Goal: Communication & Community: Ask a question

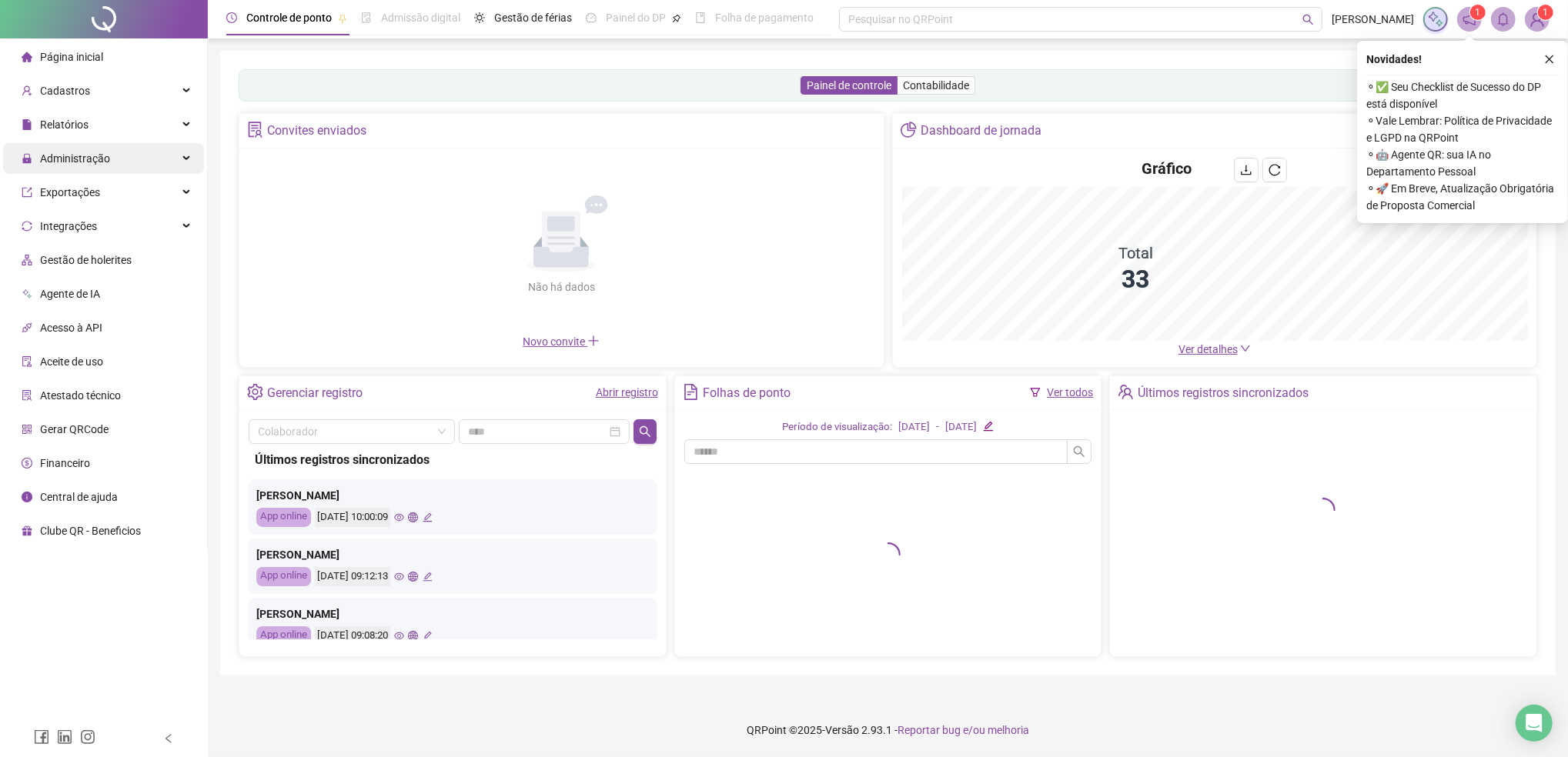
click at [74, 158] on span "Administração" at bounding box center [74, 159] width 70 height 13
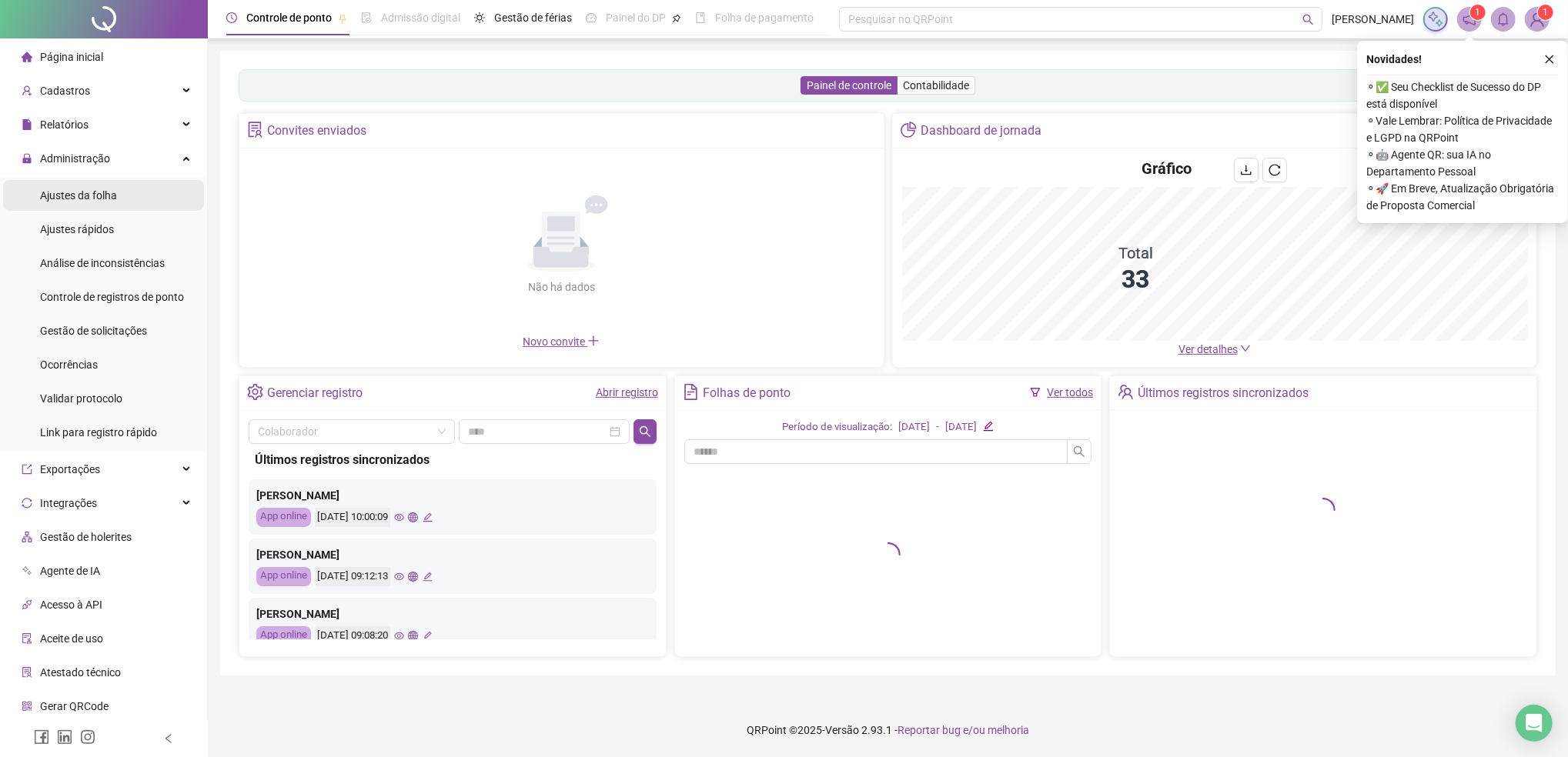
click at [74, 201] on span "Ajustes da folha" at bounding box center [78, 196] width 77 height 13
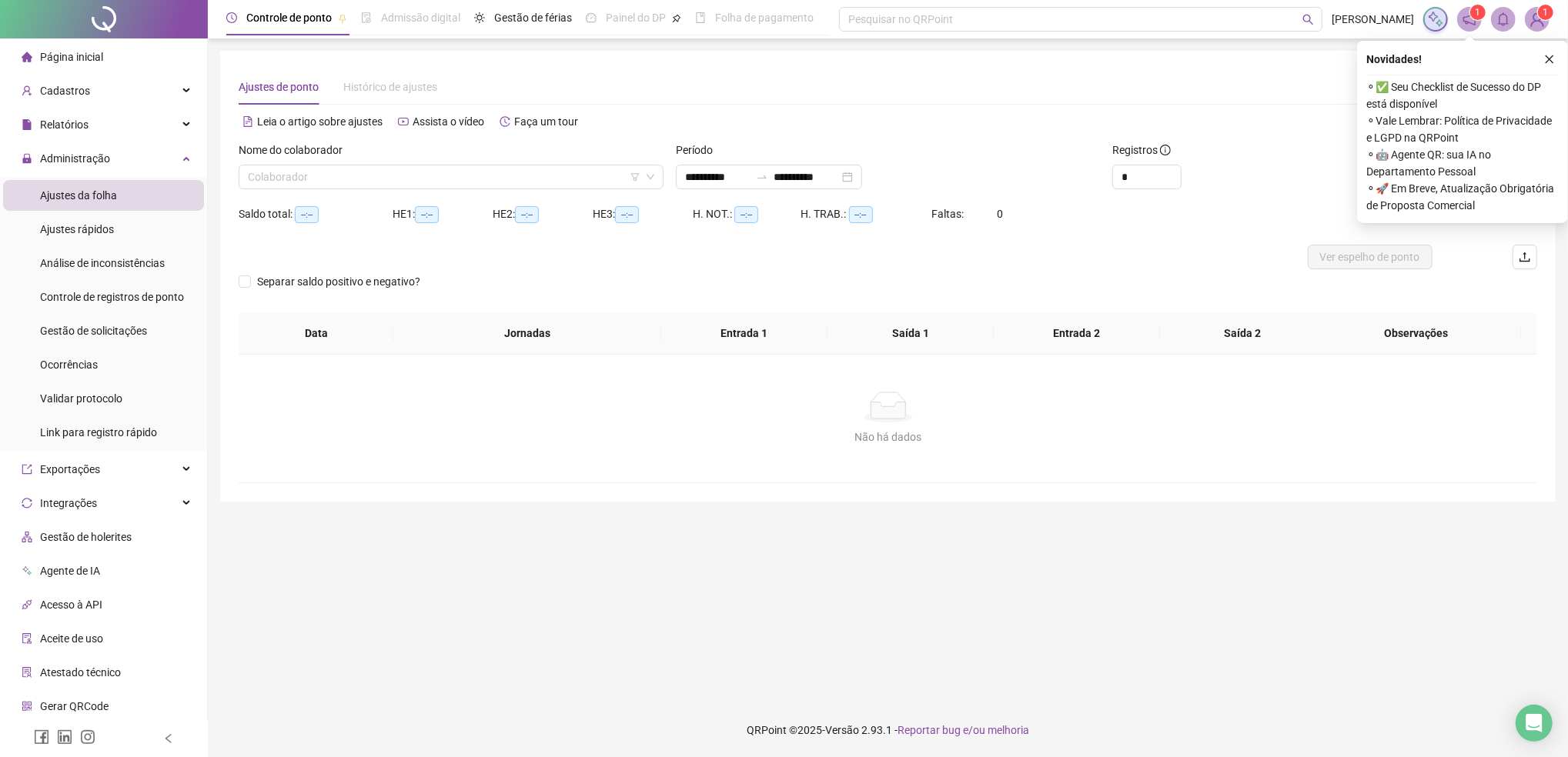
type input "**********"
click at [94, 331] on span "Gestão de solicitações" at bounding box center [94, 331] width 107 height 13
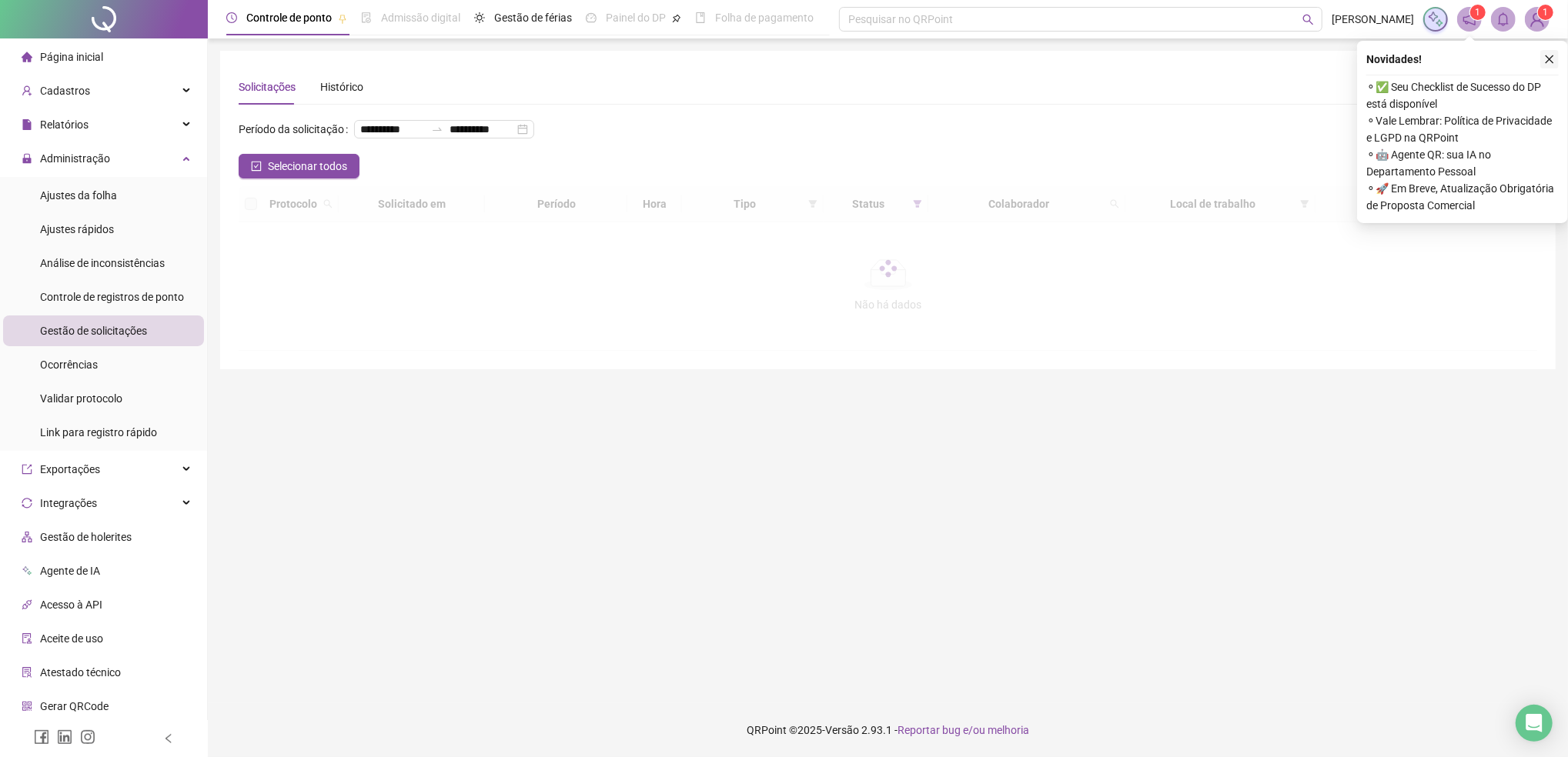
click at [1550, 62] on icon "close" at bounding box center [1550, 59] width 11 height 11
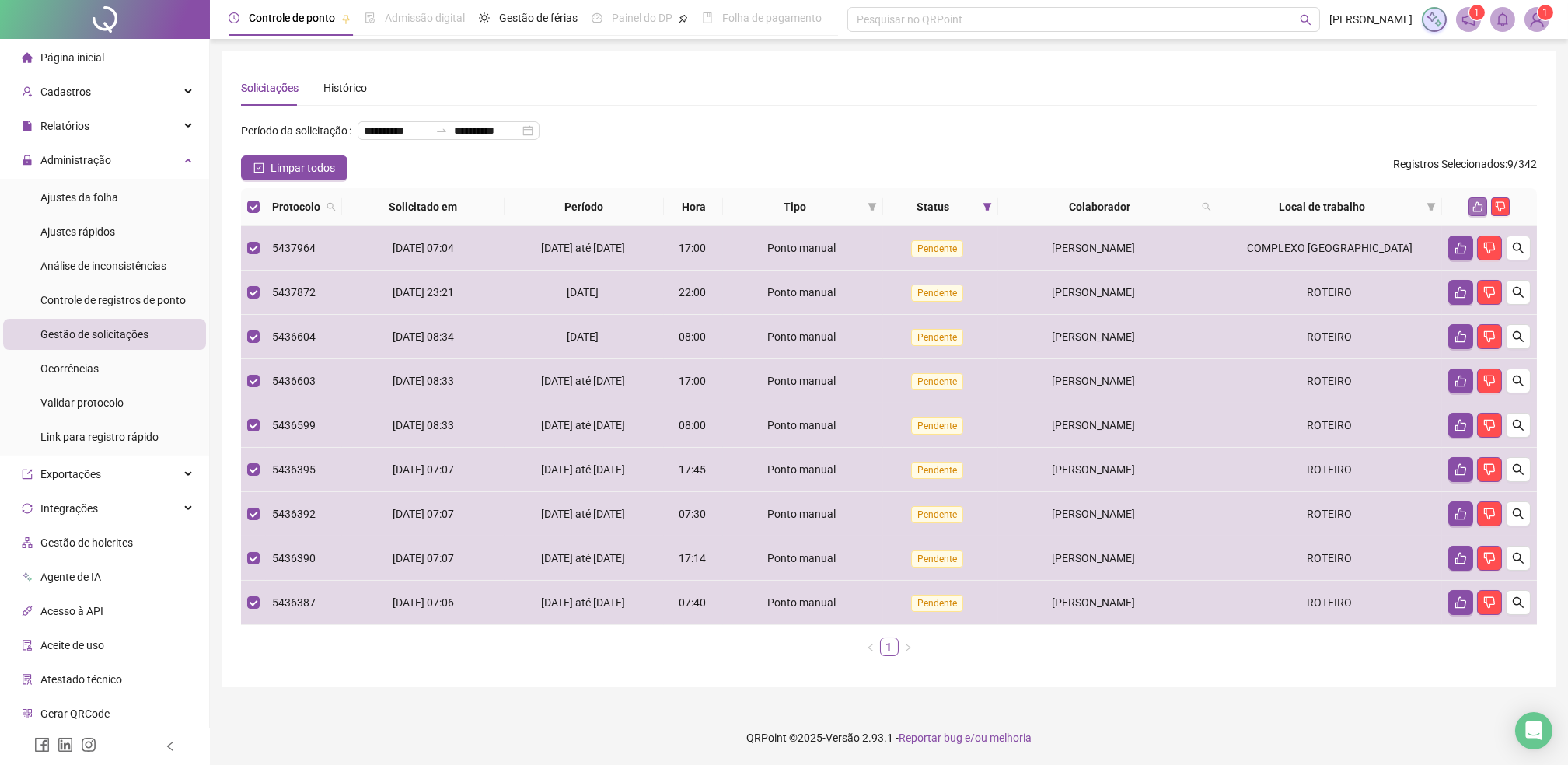
click at [1476, 212] on icon "like" at bounding box center [1478, 206] width 10 height 10
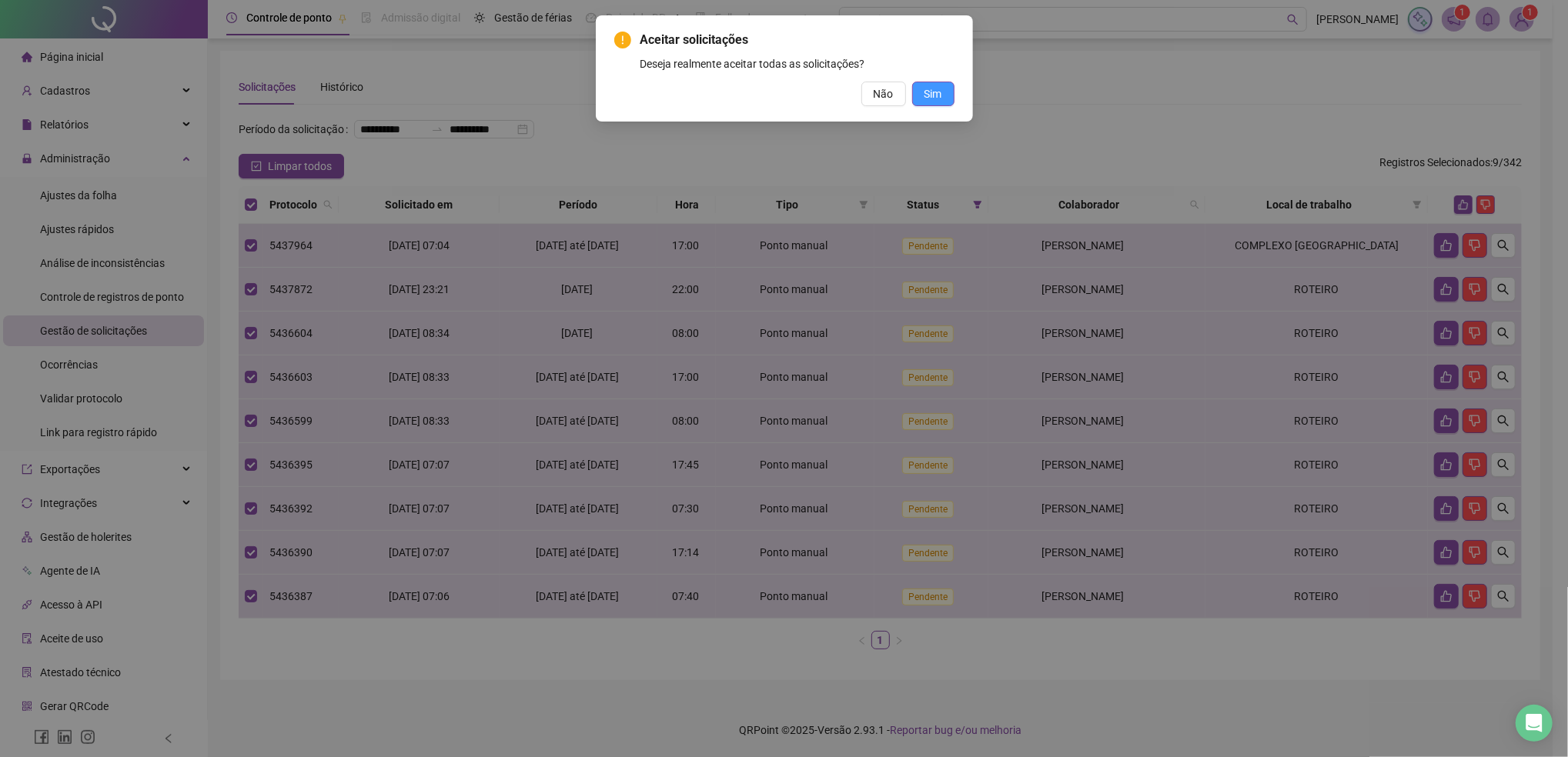
click at [932, 90] on span "Sim" at bounding box center [933, 93] width 18 height 17
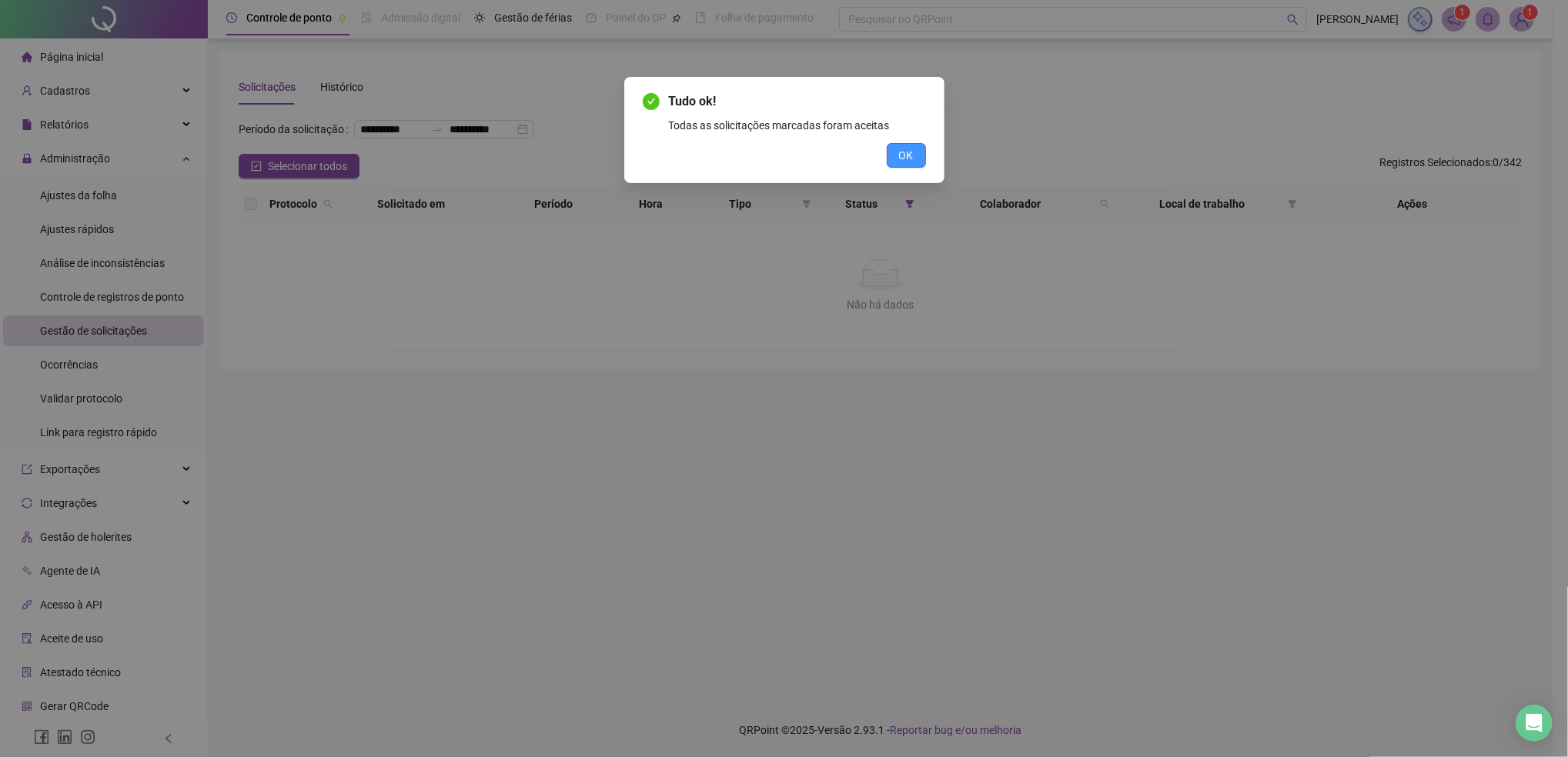
click at [910, 157] on span "OK" at bounding box center [906, 155] width 15 height 17
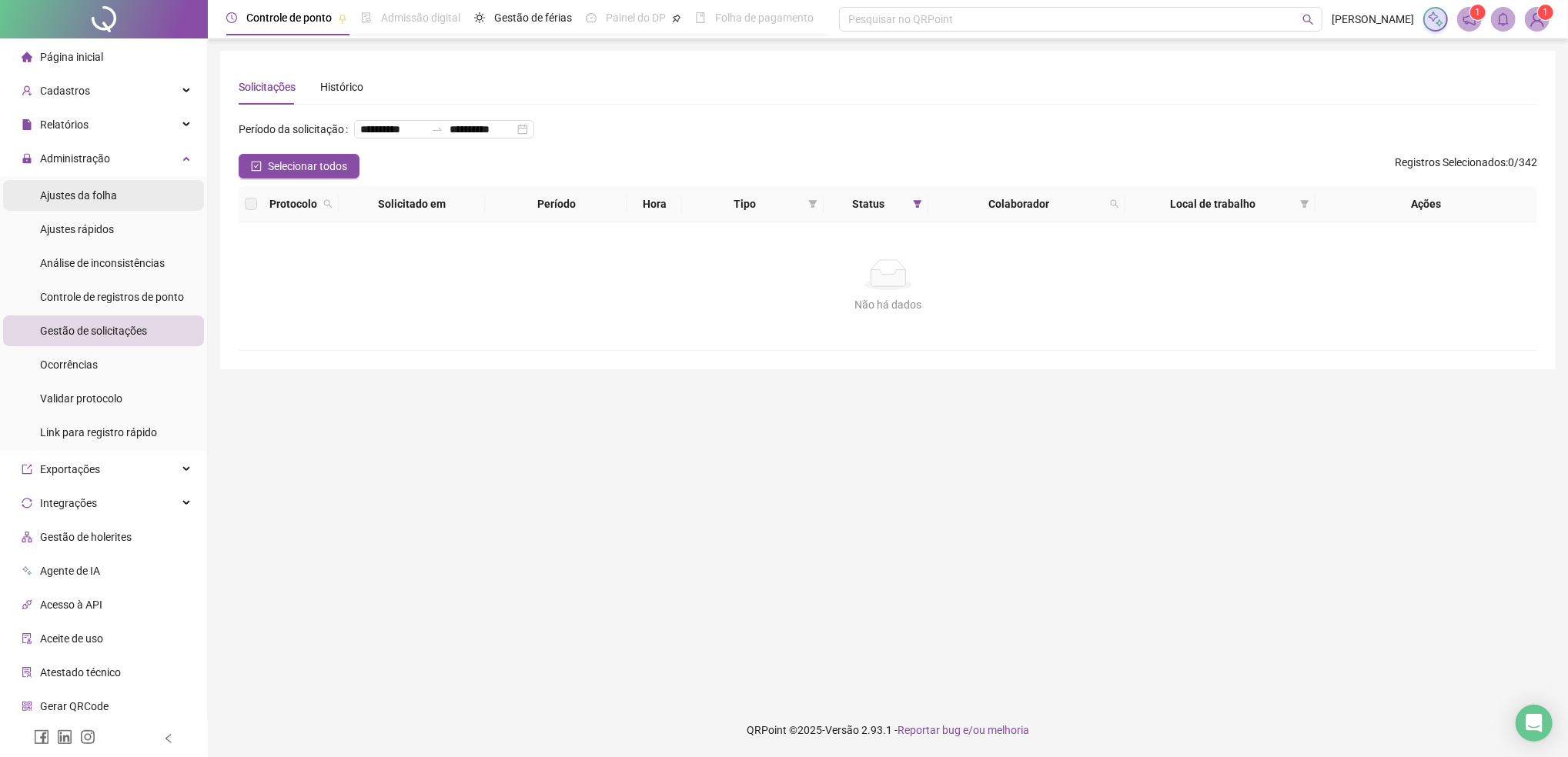
click at [43, 192] on span "Ajustes da folha" at bounding box center [78, 196] width 77 height 13
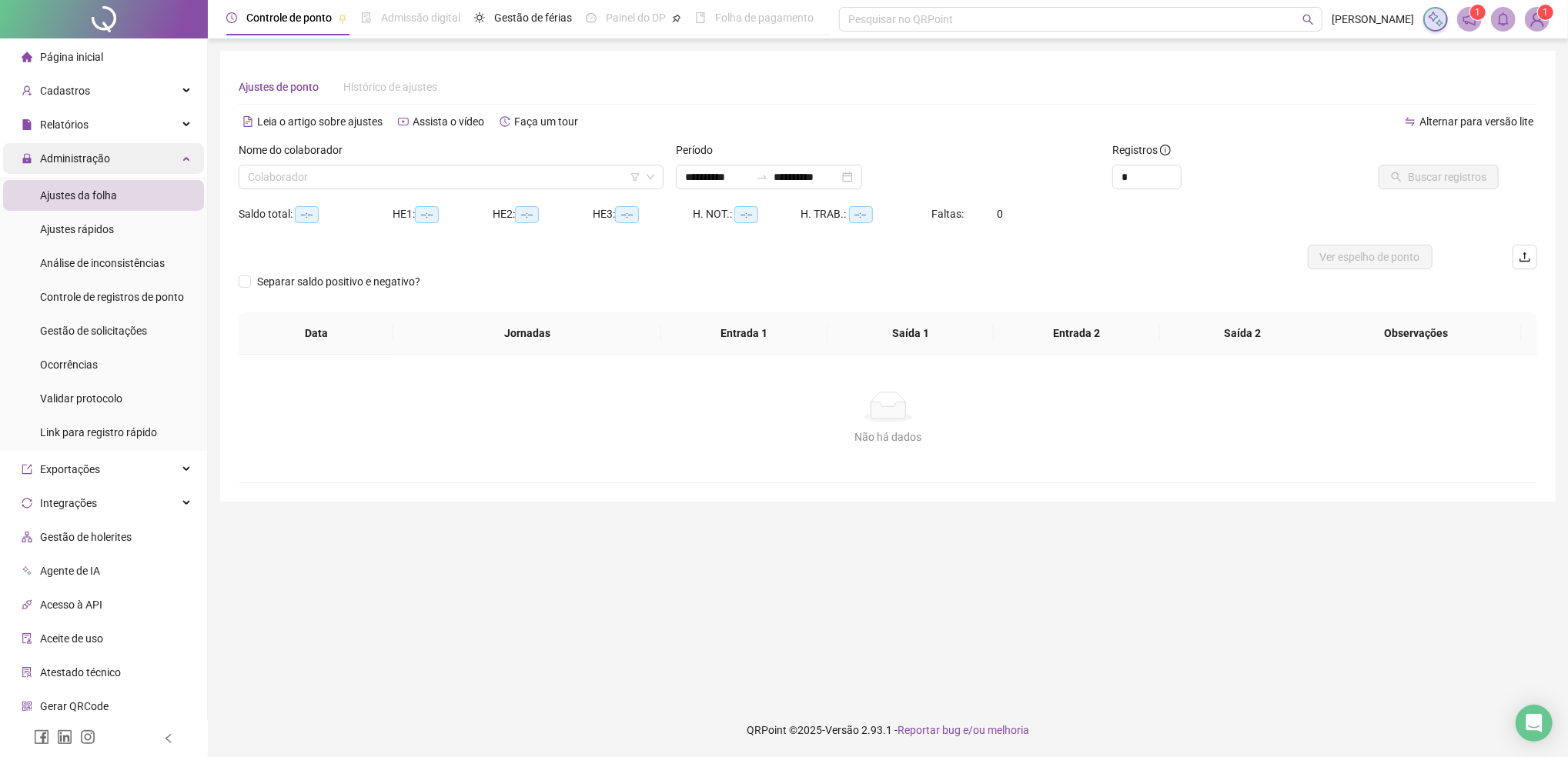
type input "**********"
click at [56, 152] on span "Administração" at bounding box center [74, 159] width 70 height 13
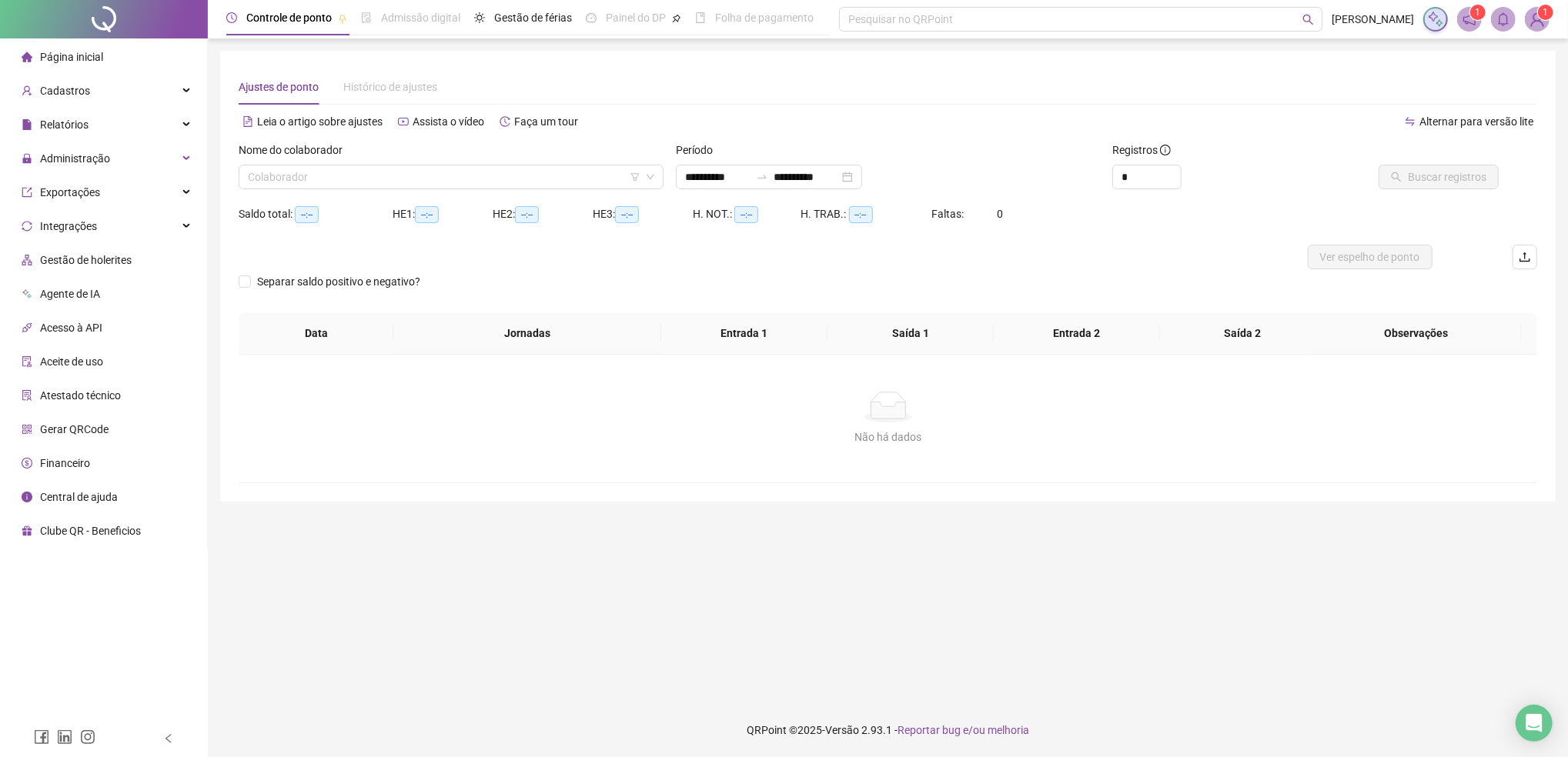
click at [350, 397] on div "Não há dados" at bounding box center [888, 408] width 1262 height 31
click at [459, 423] on div "Não há dados Não há dados" at bounding box center [888, 418] width 1262 height 54
click at [80, 160] on span "Administração" at bounding box center [74, 159] width 70 height 13
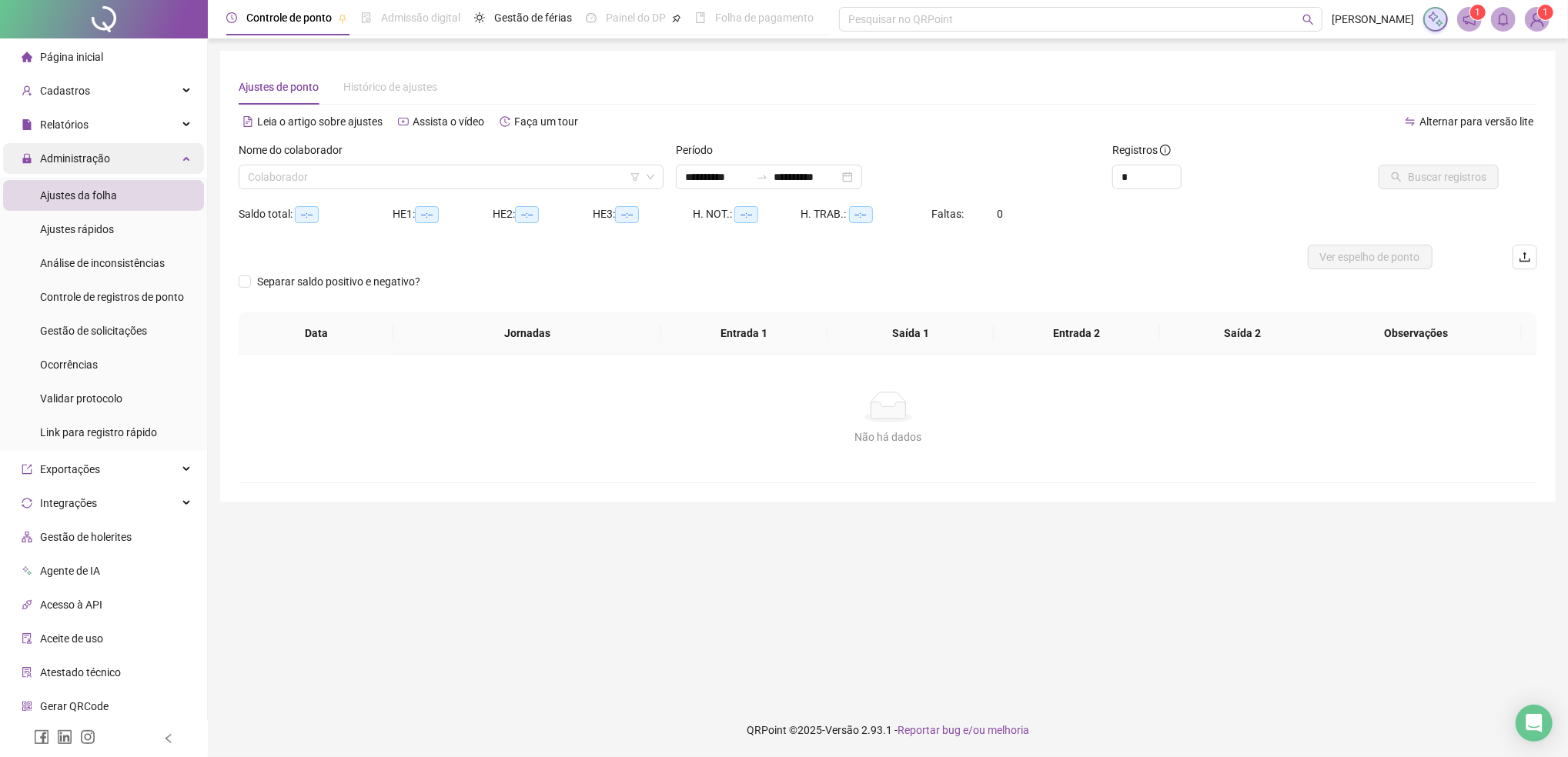
click at [80, 160] on span "Administração" at bounding box center [74, 159] width 70 height 13
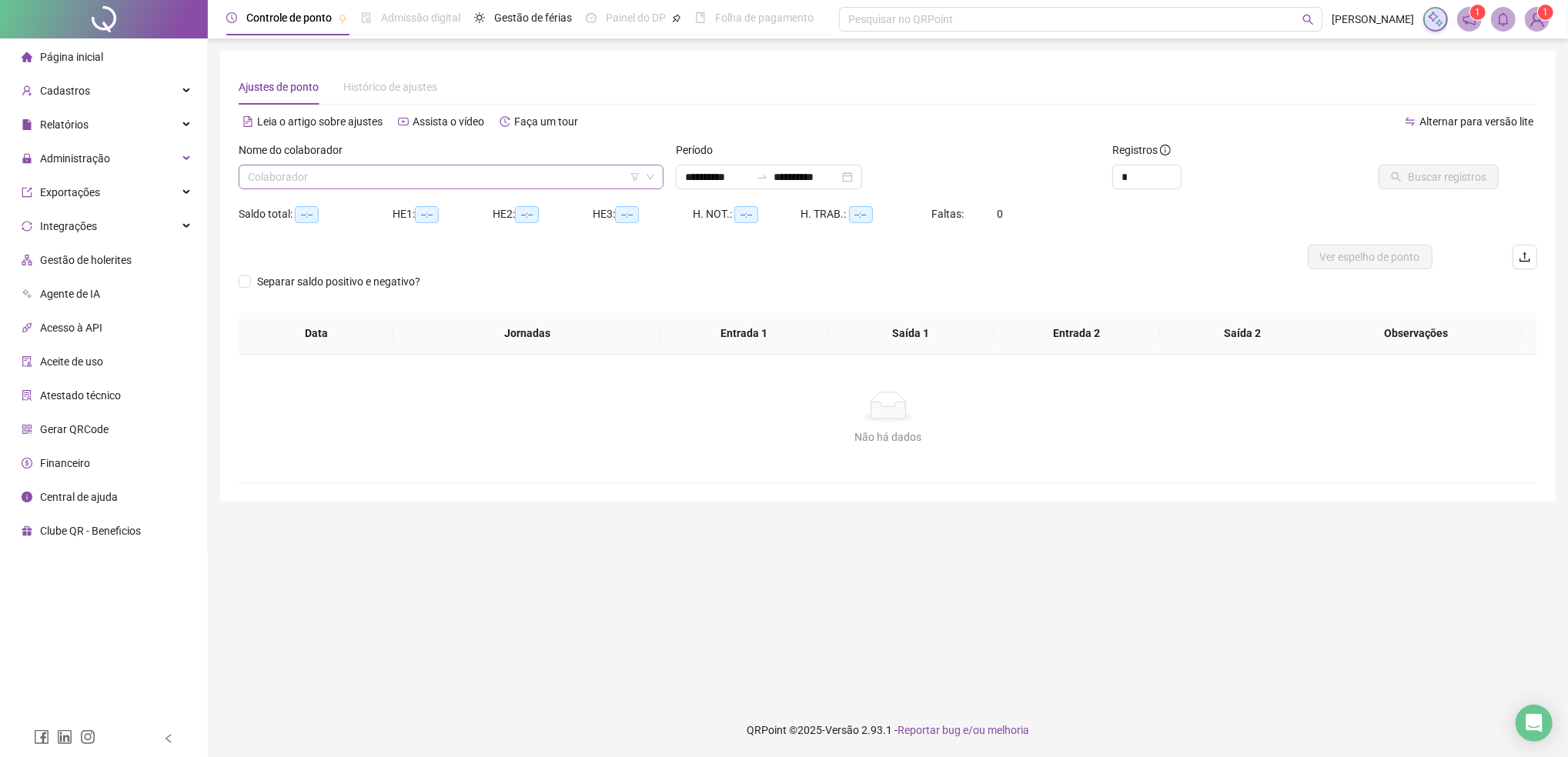
click at [275, 170] on input "search" at bounding box center [444, 176] width 392 height 23
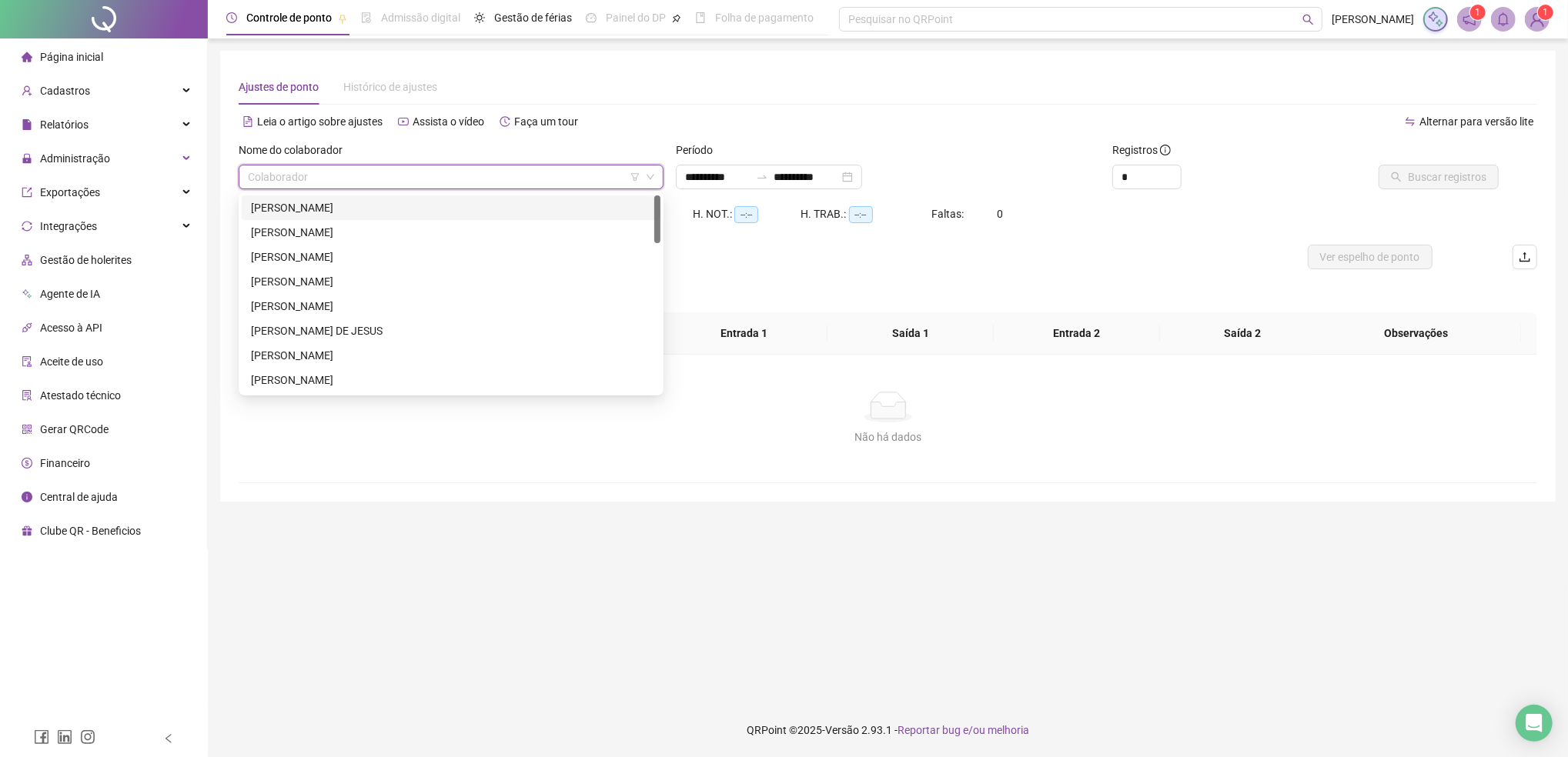
click at [294, 211] on div "[PERSON_NAME]" at bounding box center [450, 208] width 400 height 17
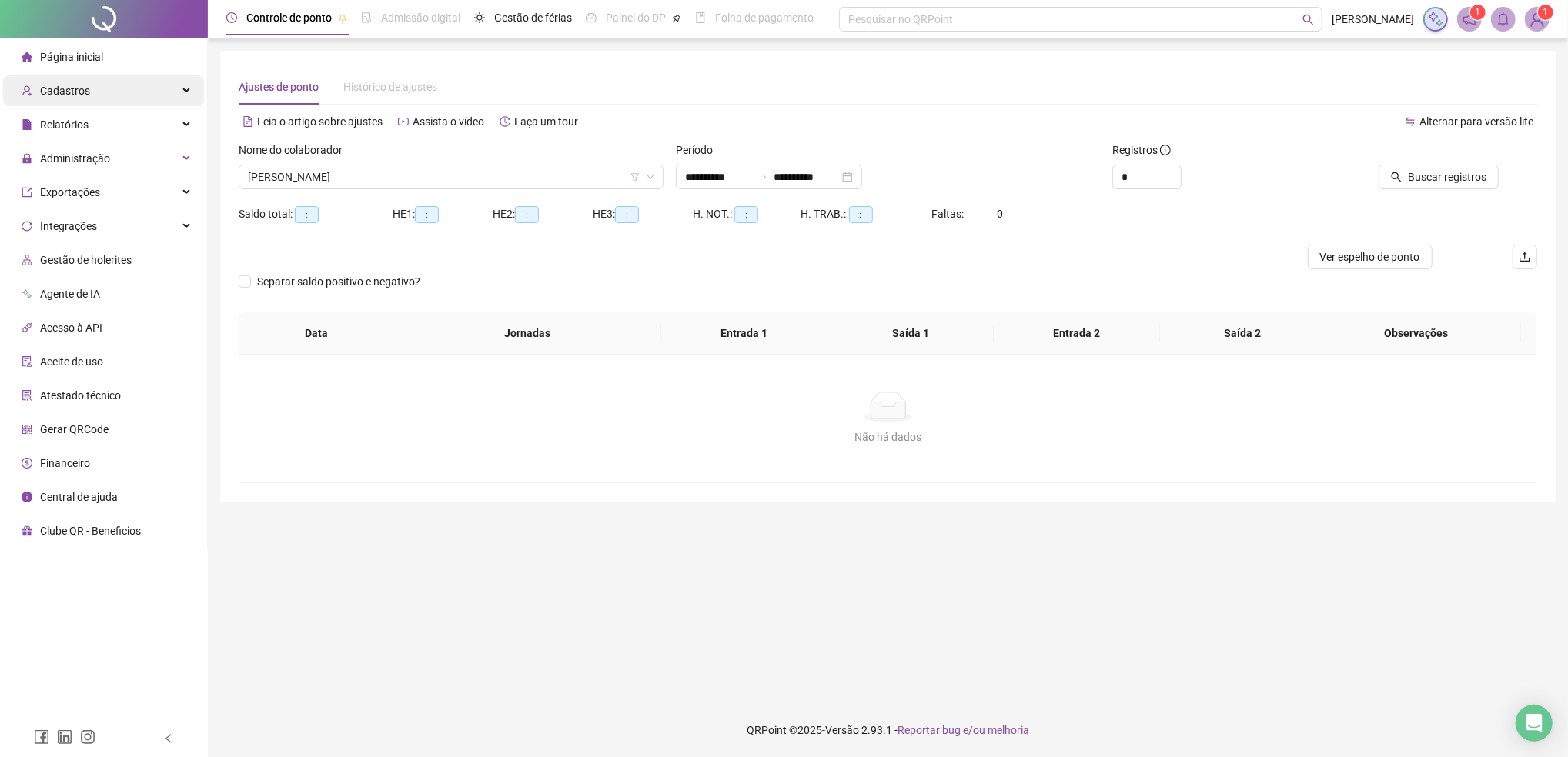
click at [69, 89] on span "Cadastros" at bounding box center [64, 91] width 50 height 13
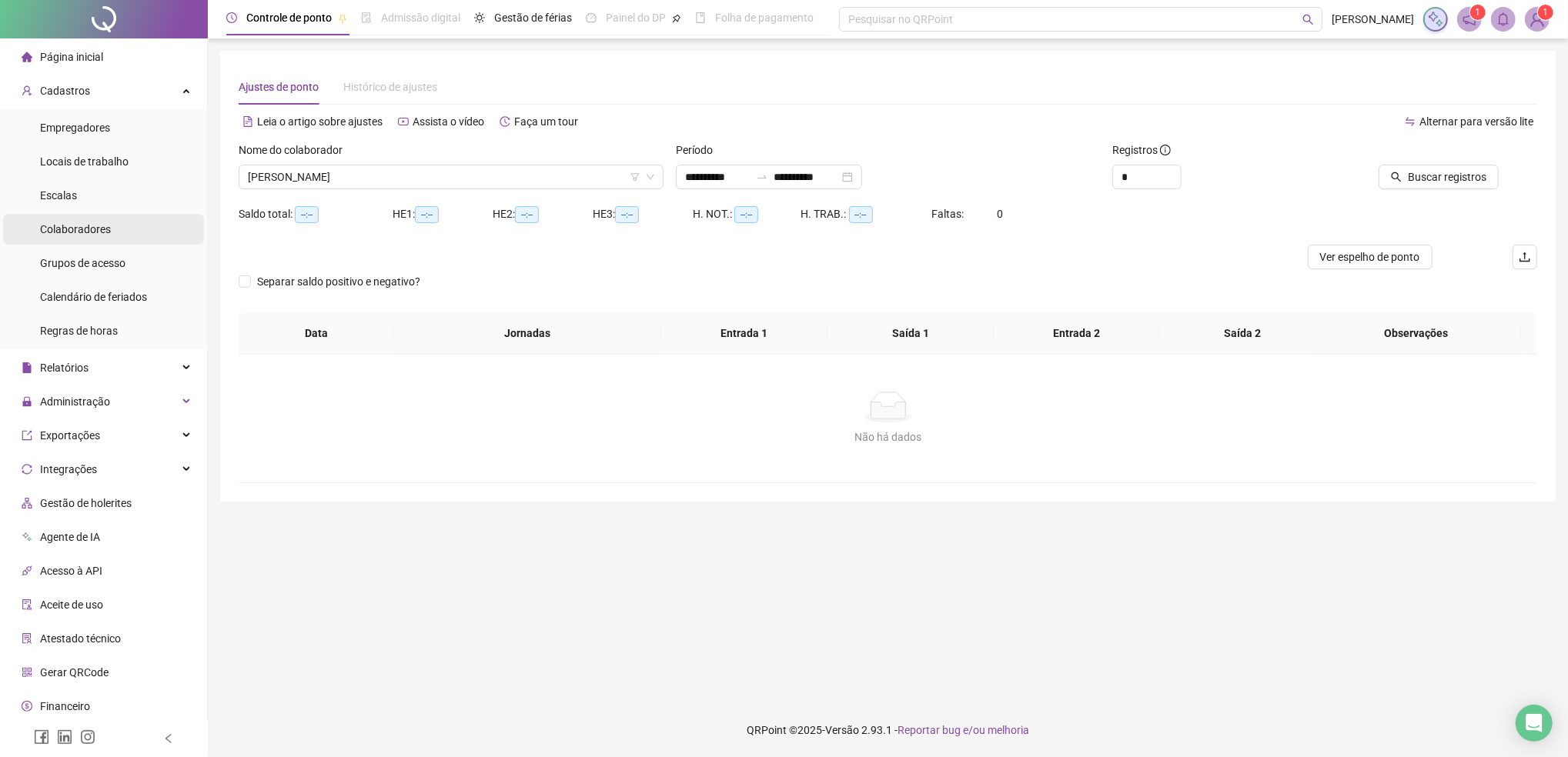
click at [92, 231] on span "Colaboradores" at bounding box center [75, 230] width 71 height 13
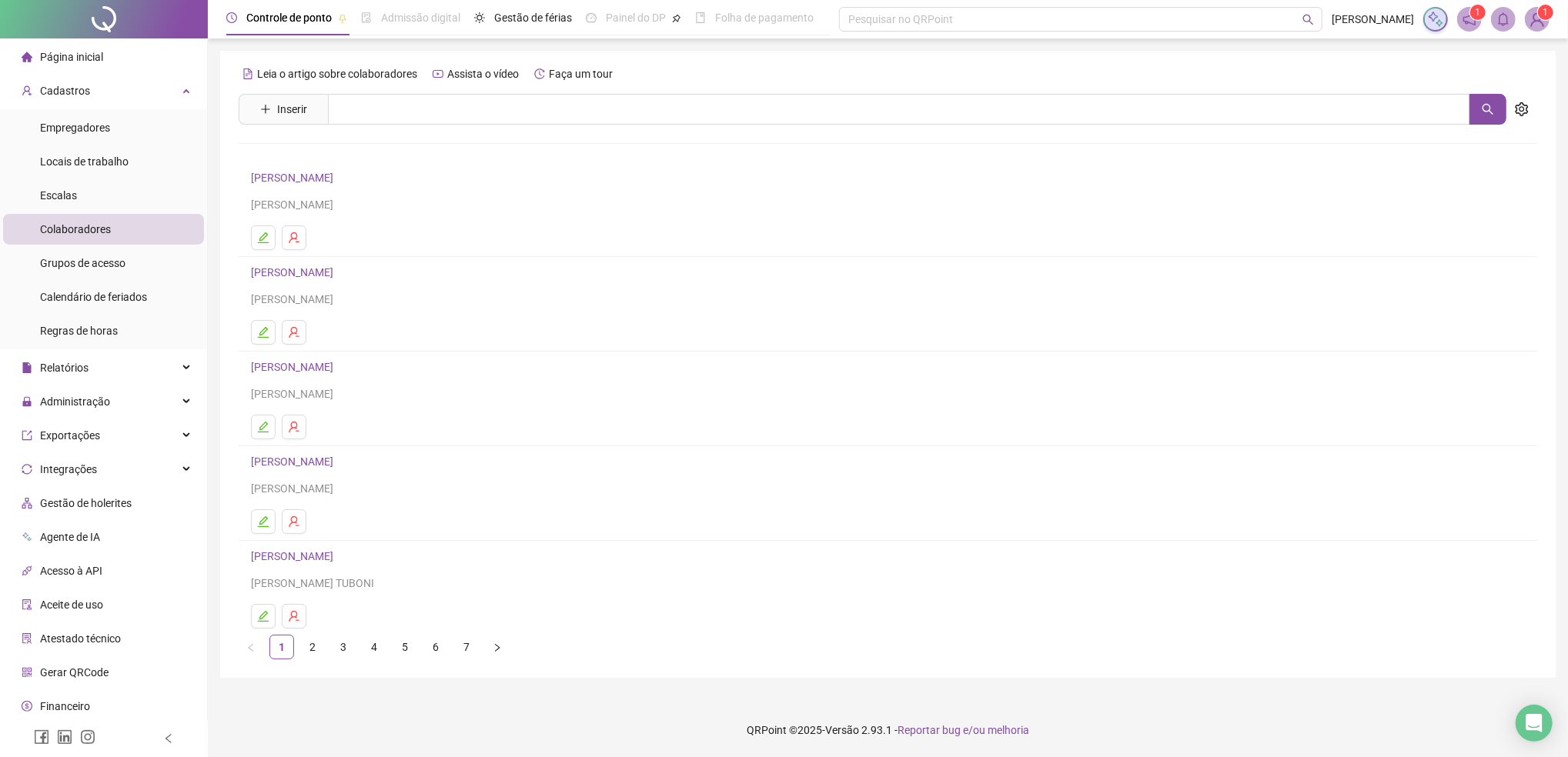
click at [328, 182] on link "[PERSON_NAME]" at bounding box center [294, 178] width 87 height 13
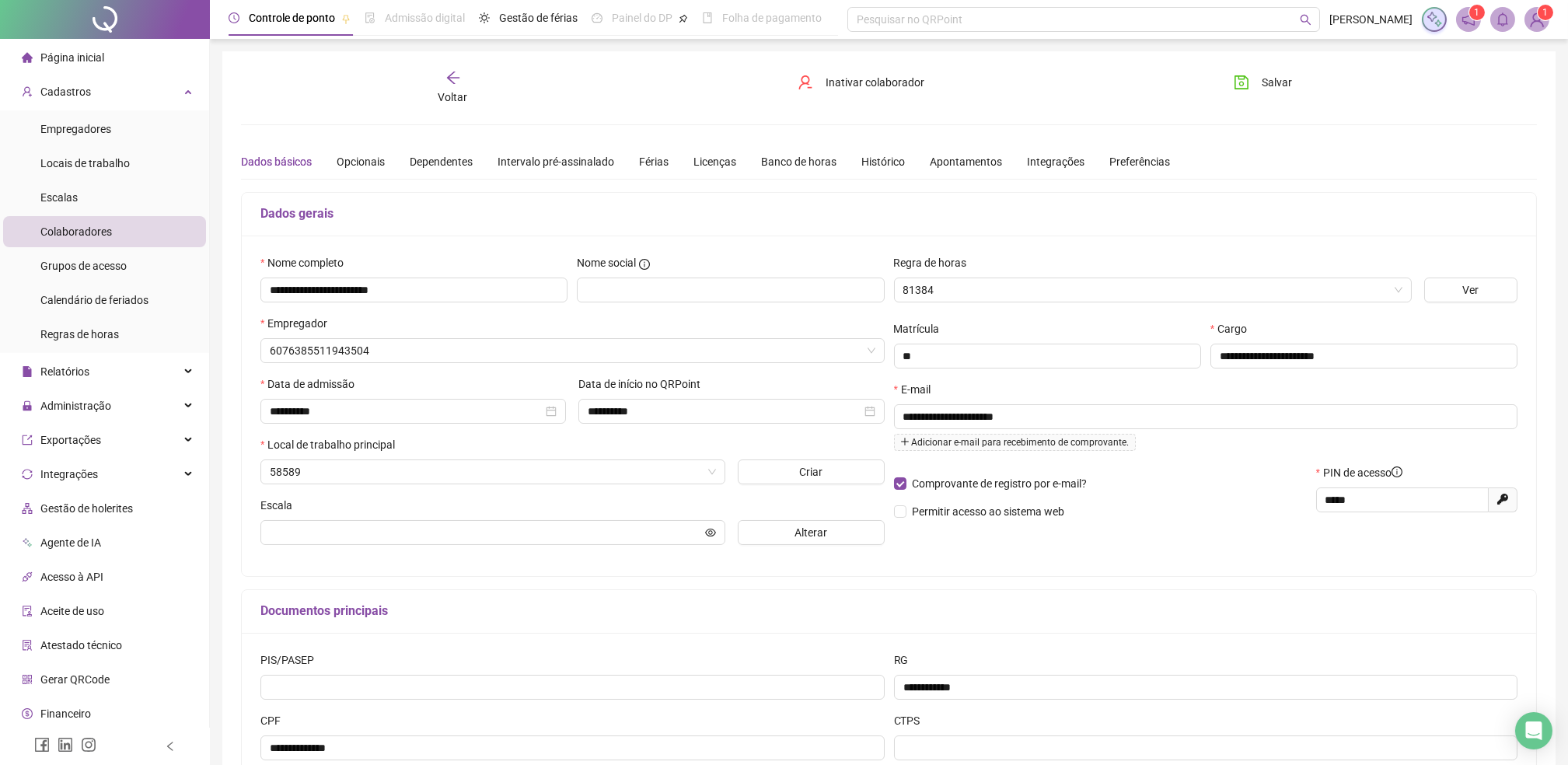
type input "*****"
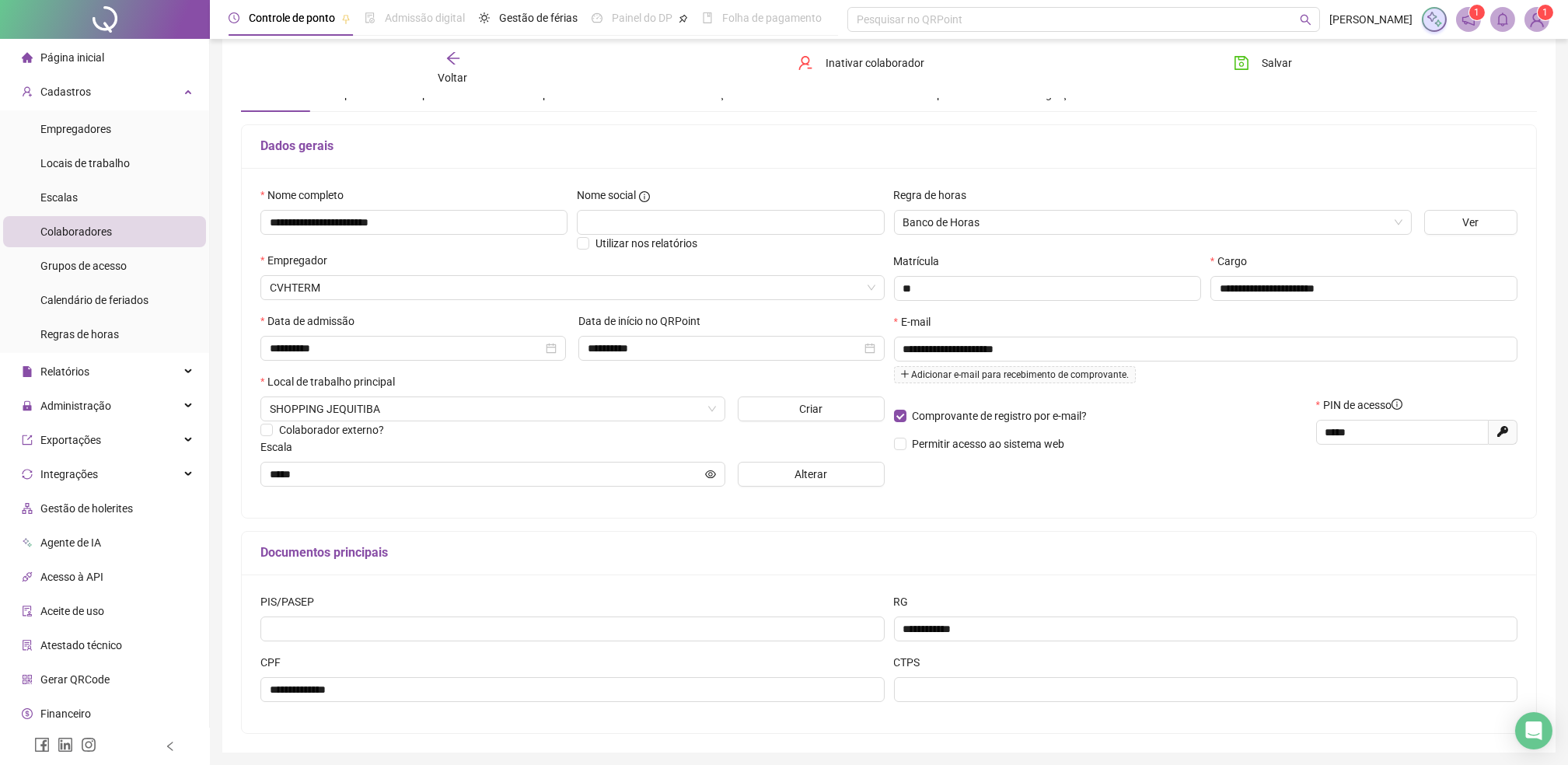
scroll to position [104, 0]
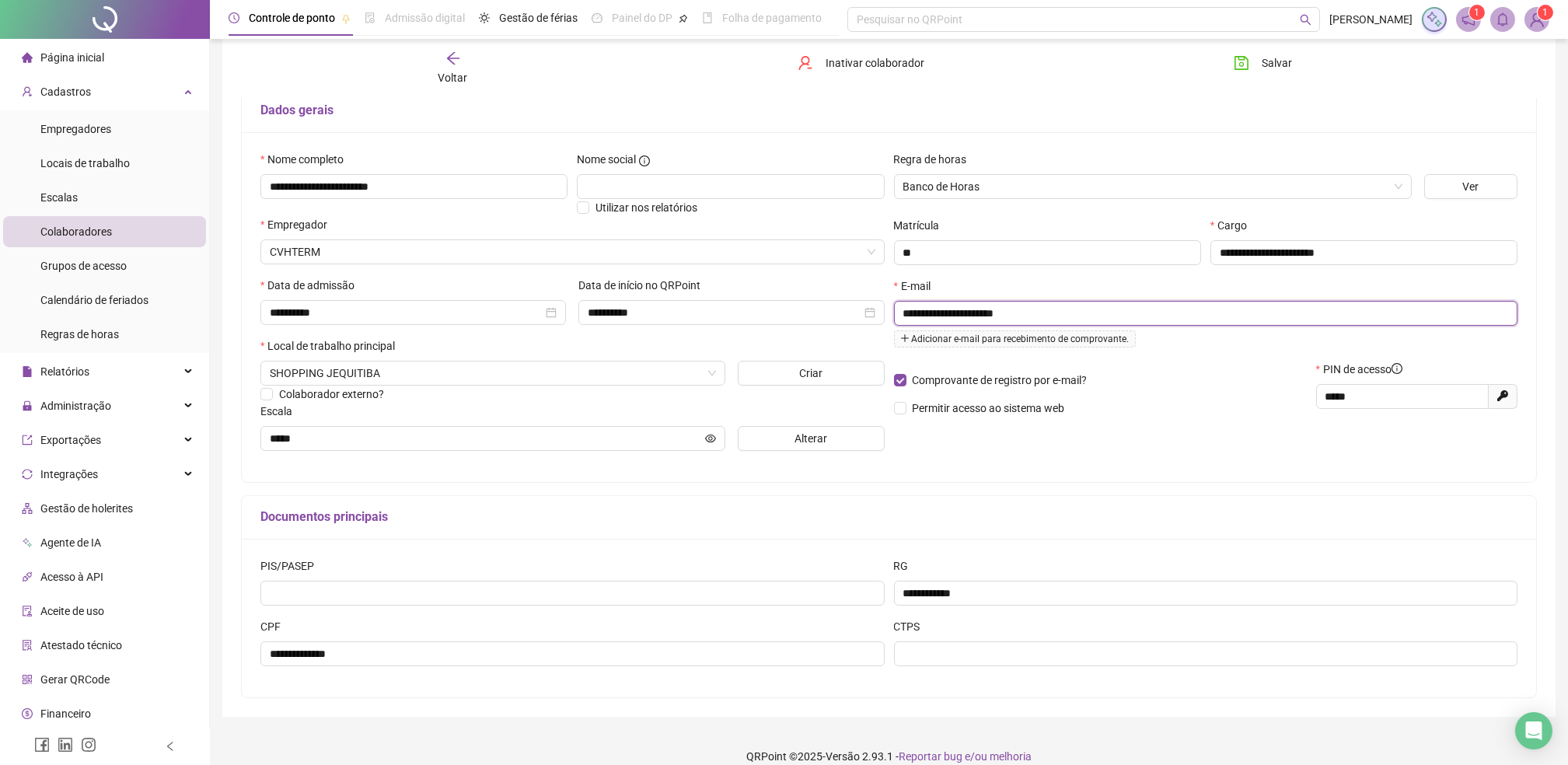
click at [1051, 316] on input "**********" at bounding box center [1204, 313] width 602 height 17
type input "**********"
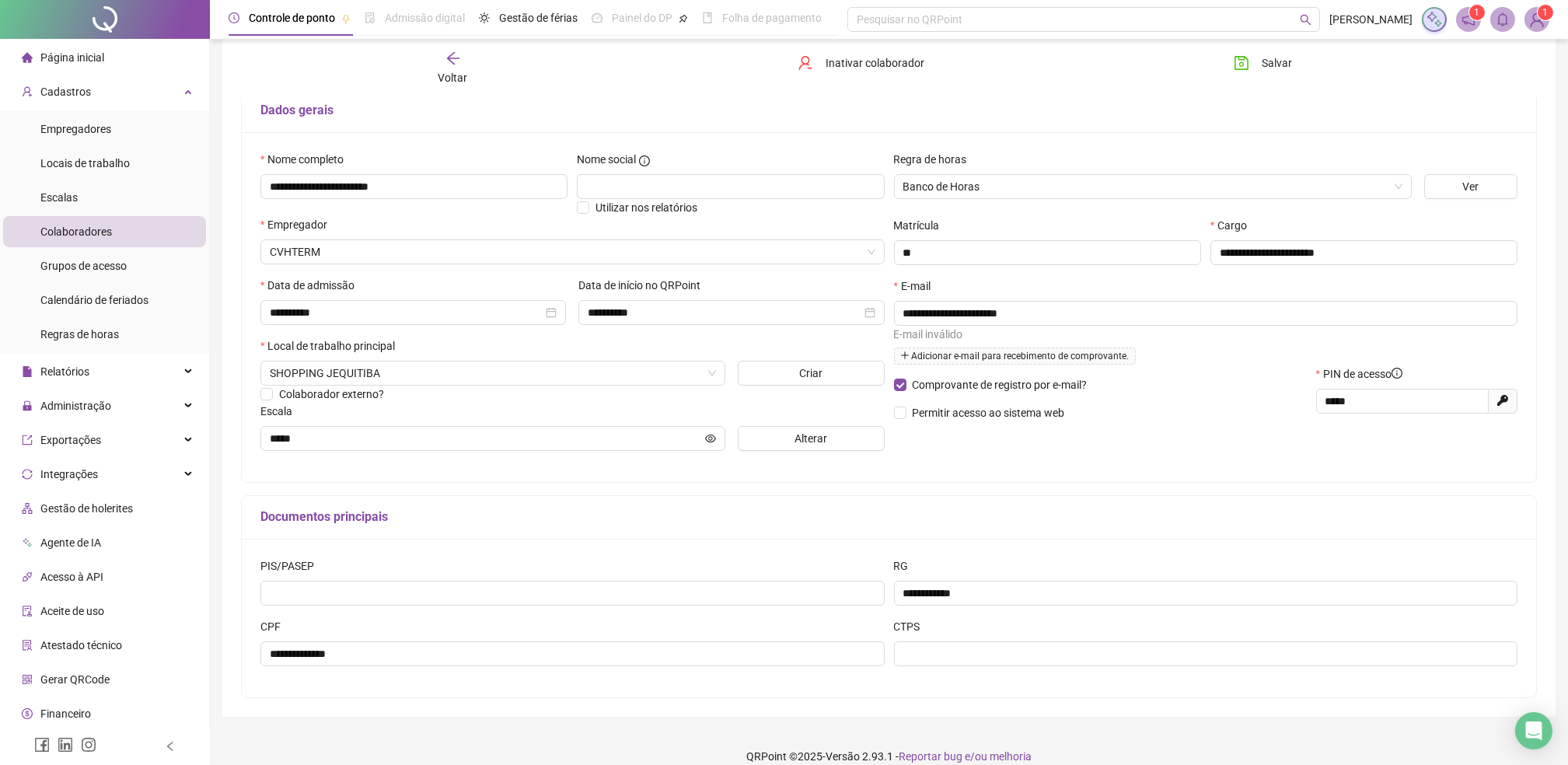
click at [1189, 392] on div "Comprovante de registro por e-mail? Permitir acesso ao sistema web" at bounding box center [1100, 399] width 422 height 67
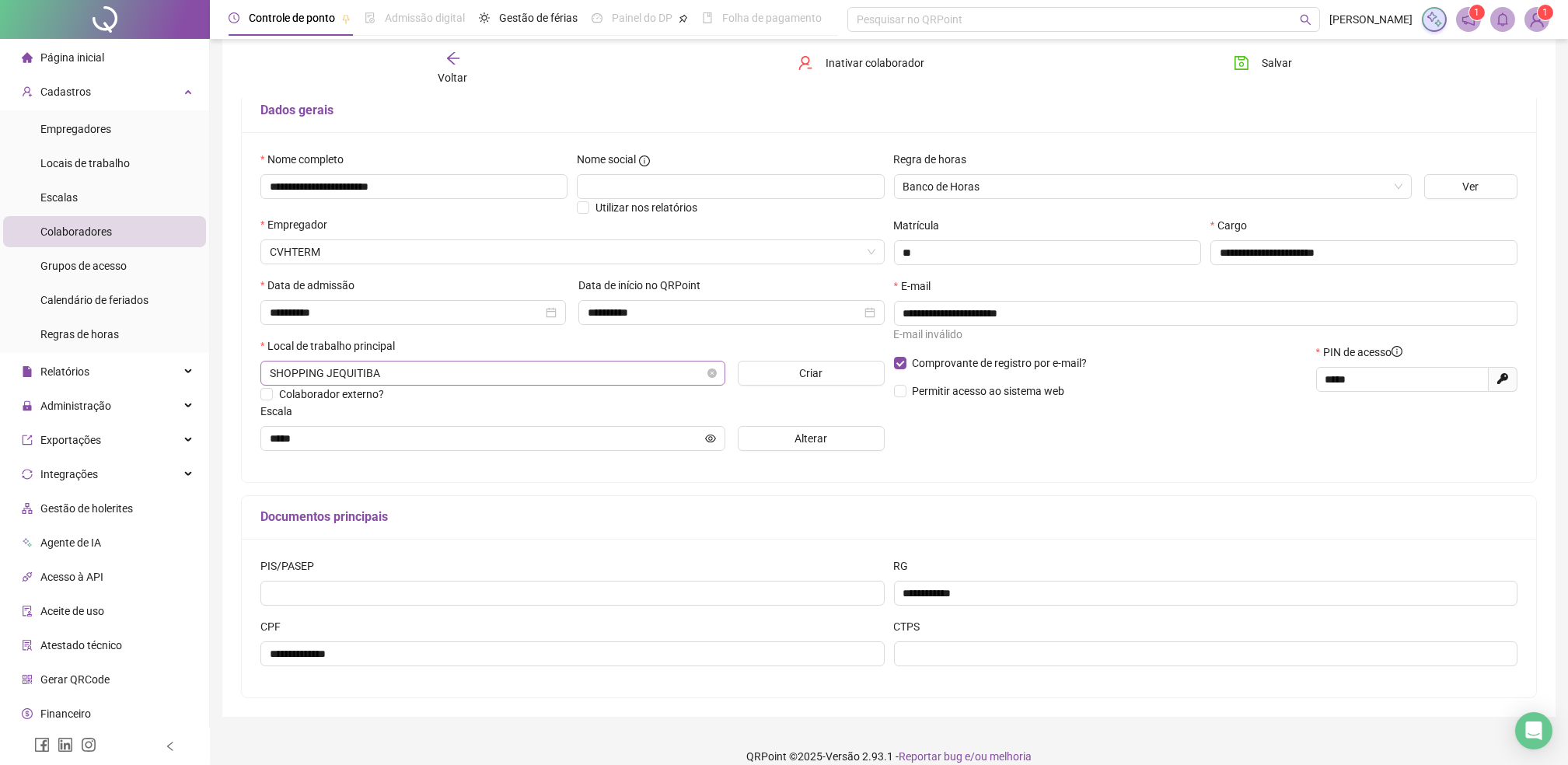
click at [427, 376] on span "SHOPPING JEQUITIBA" at bounding box center [492, 372] width 447 height 23
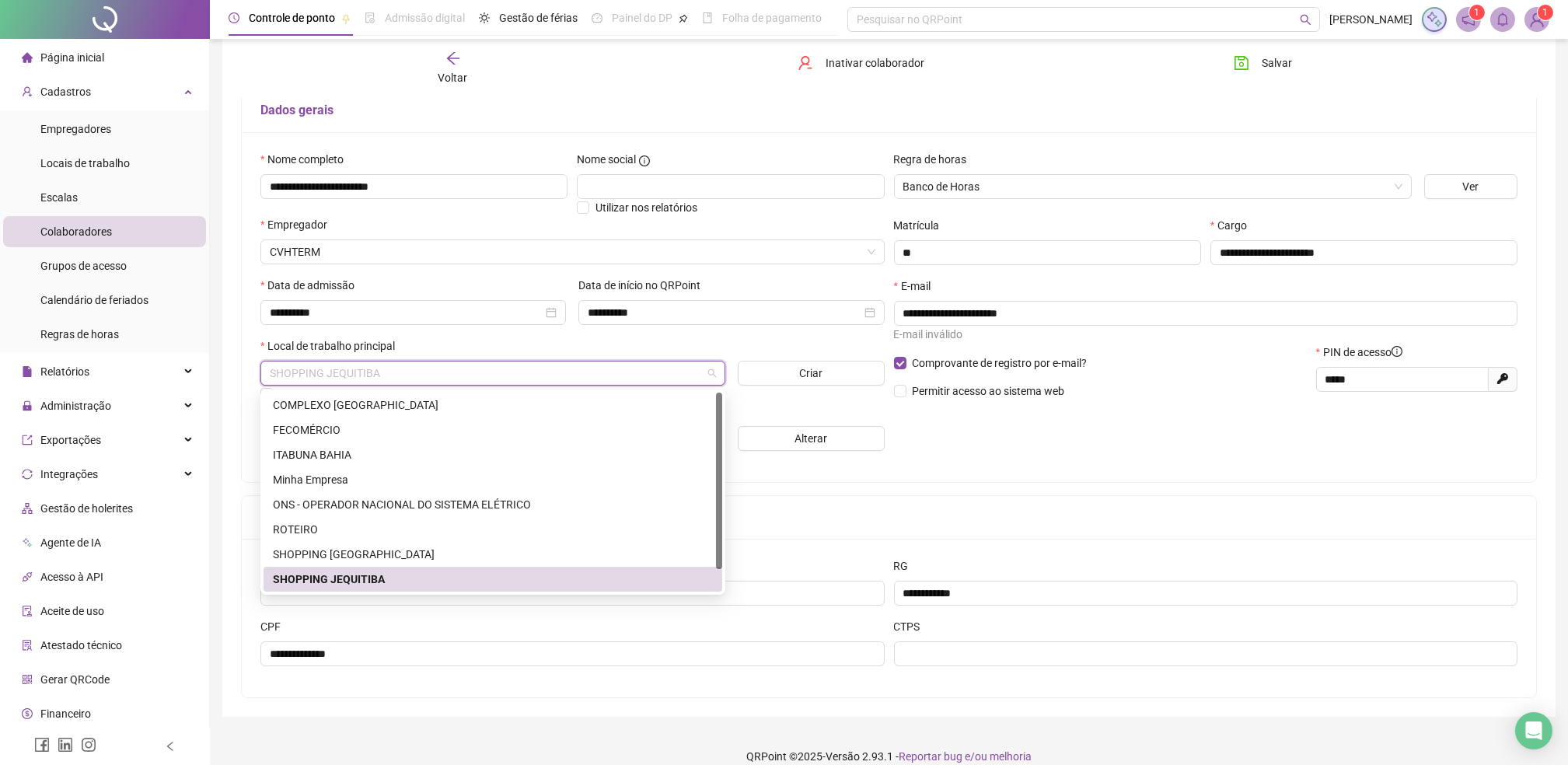
click at [437, 338] on div "Local de trabalho principal" at bounding box center [572, 349] width 624 height 23
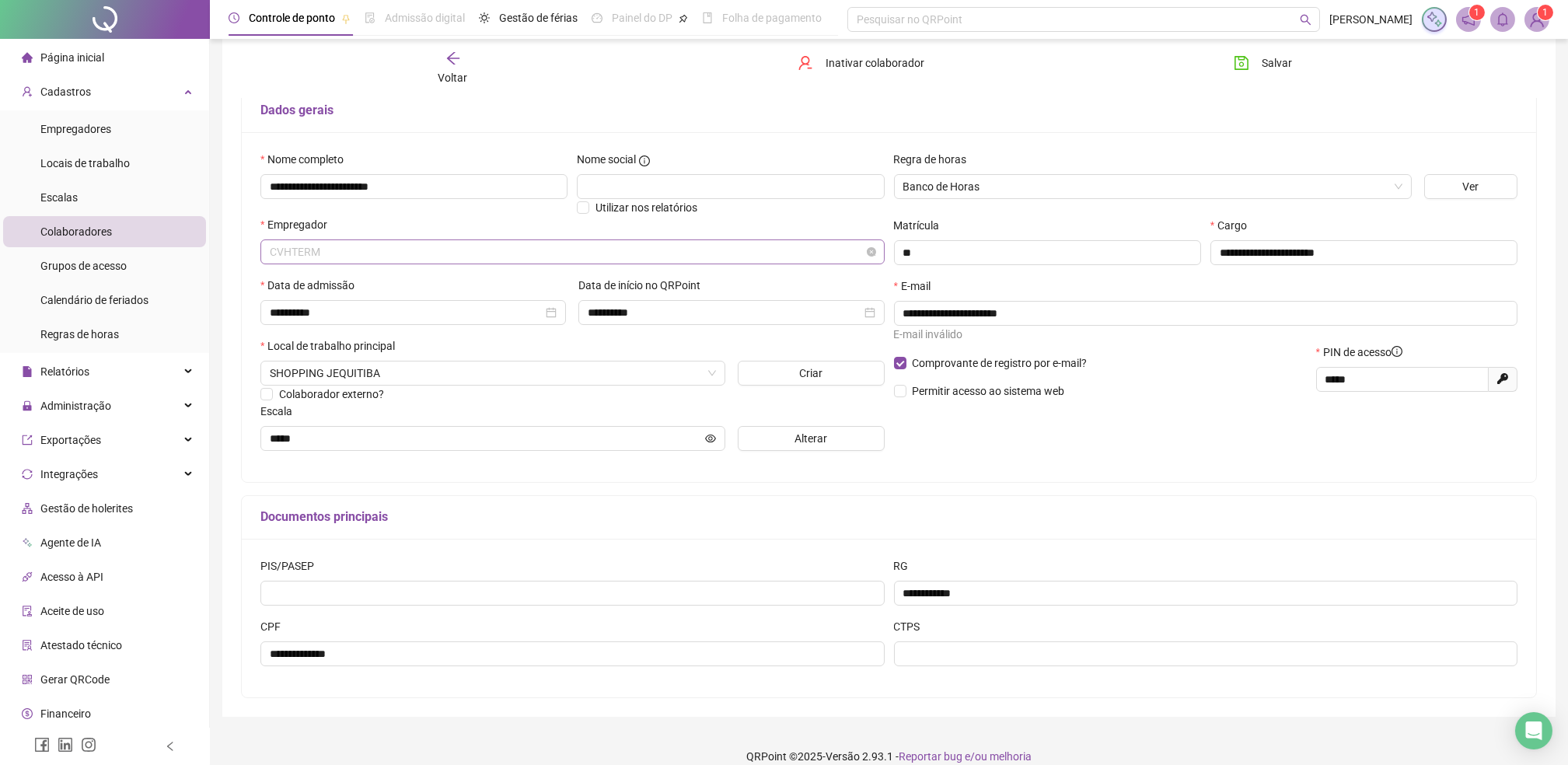
click at [351, 251] on span "CVHTERM" at bounding box center [572, 251] width 606 height 23
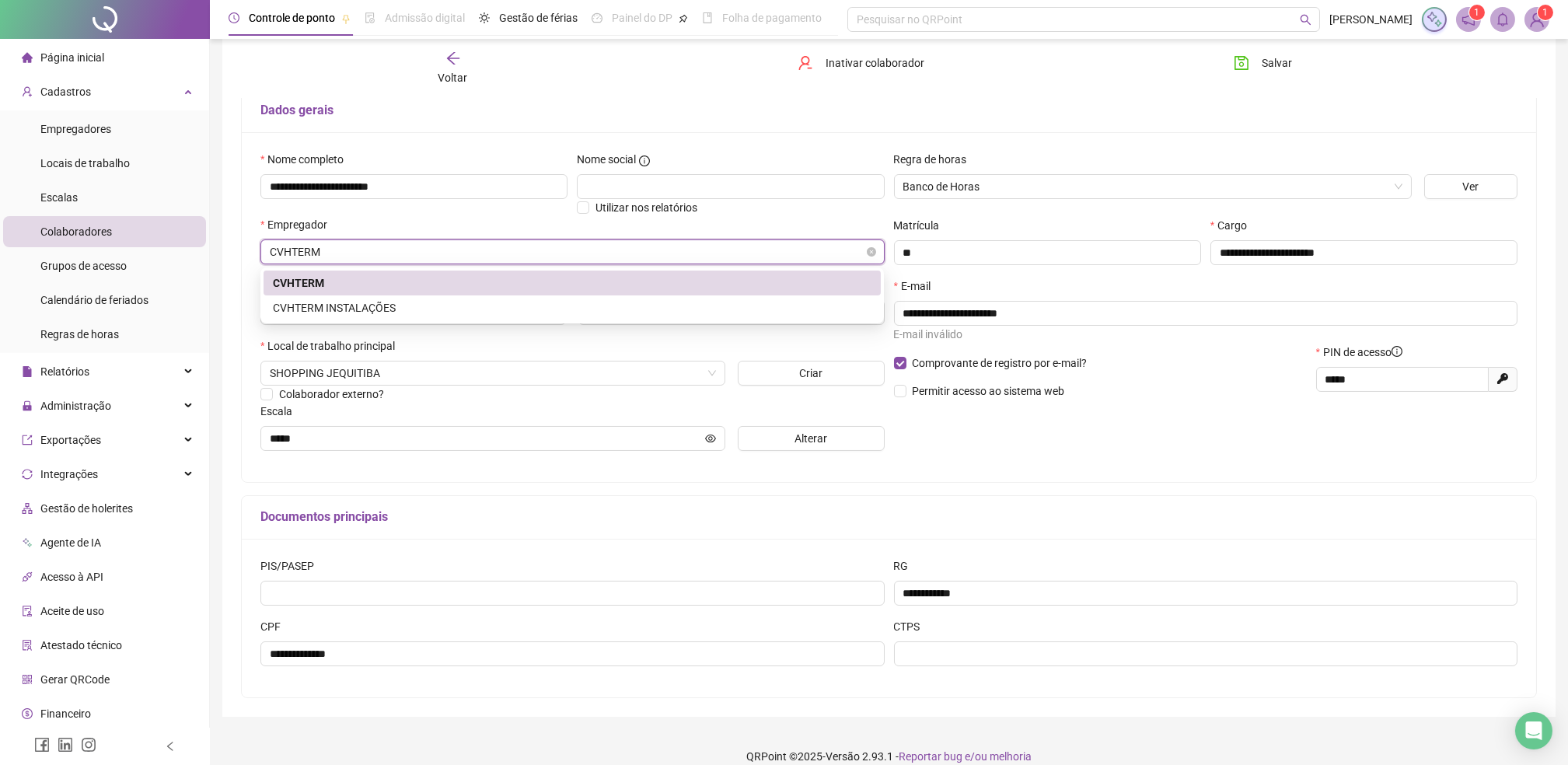
click at [351, 251] on span "CVHTERM" at bounding box center [572, 251] width 606 height 23
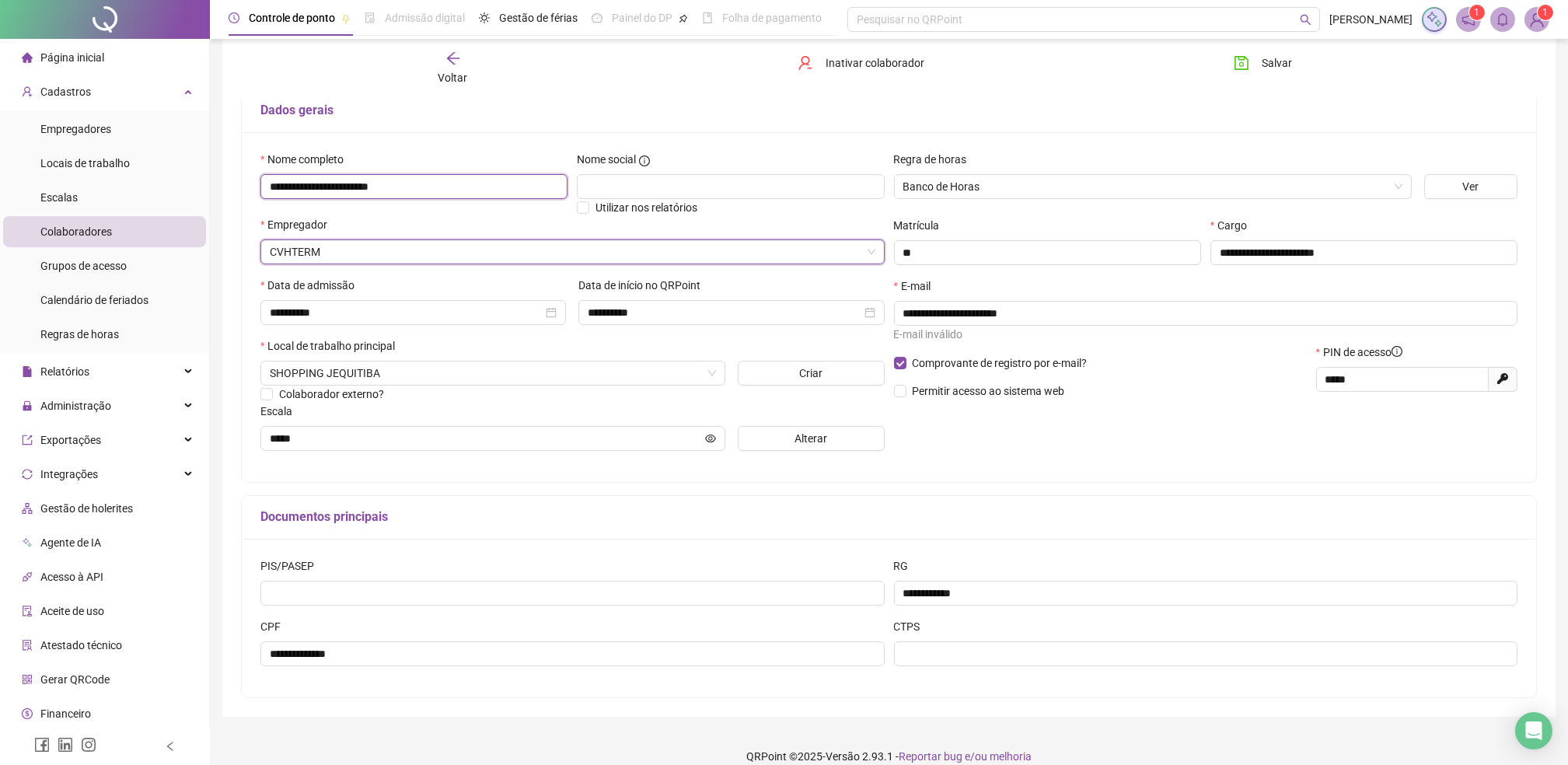
click at [440, 189] on input "**********" at bounding box center [414, 186] width 307 height 25
click at [608, 195] on input "text" at bounding box center [730, 186] width 307 height 25
click at [591, 183] on input "text" at bounding box center [730, 186] width 307 height 25
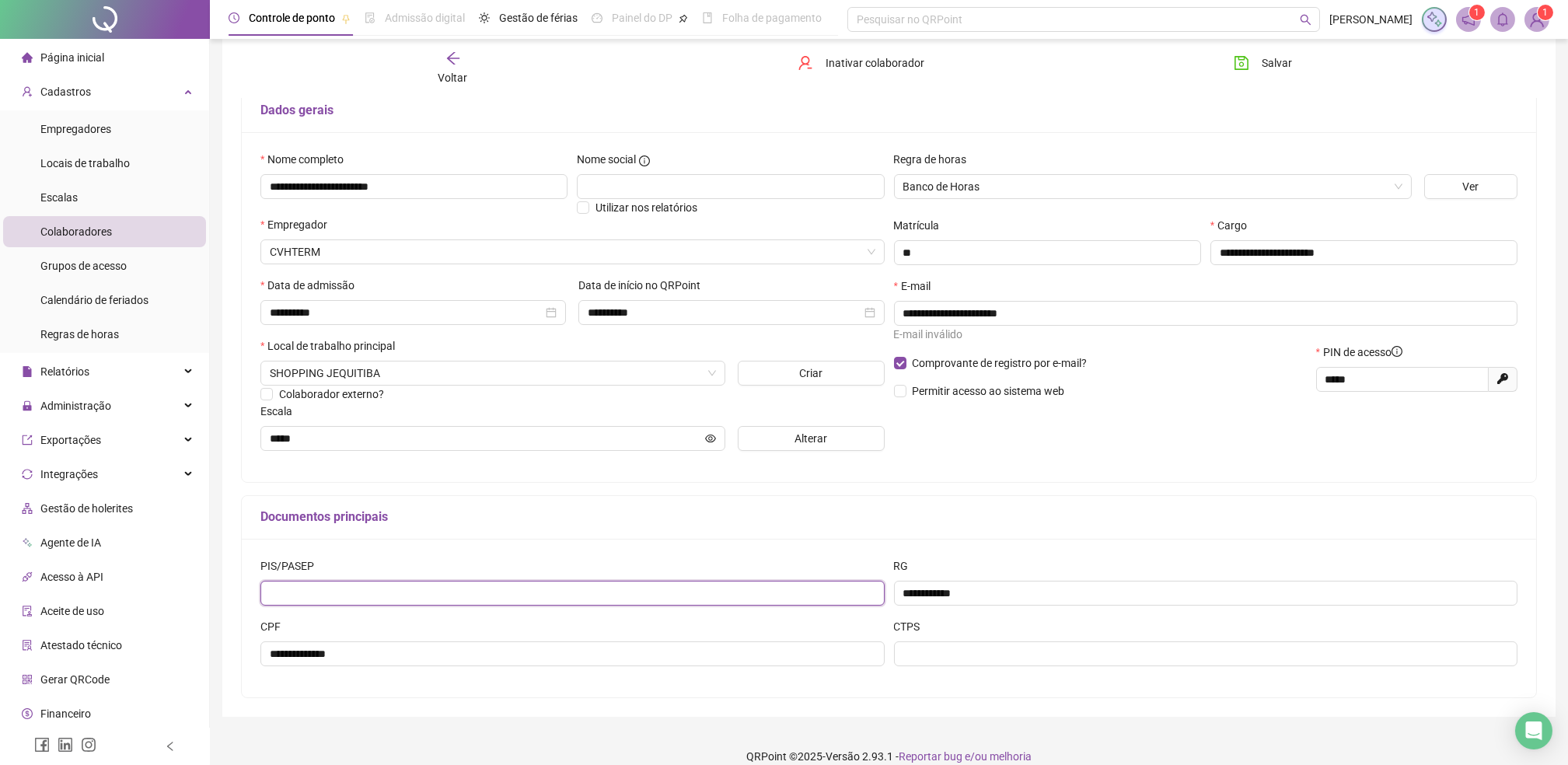
click at [364, 593] on input "text" at bounding box center [572, 593] width 624 height 25
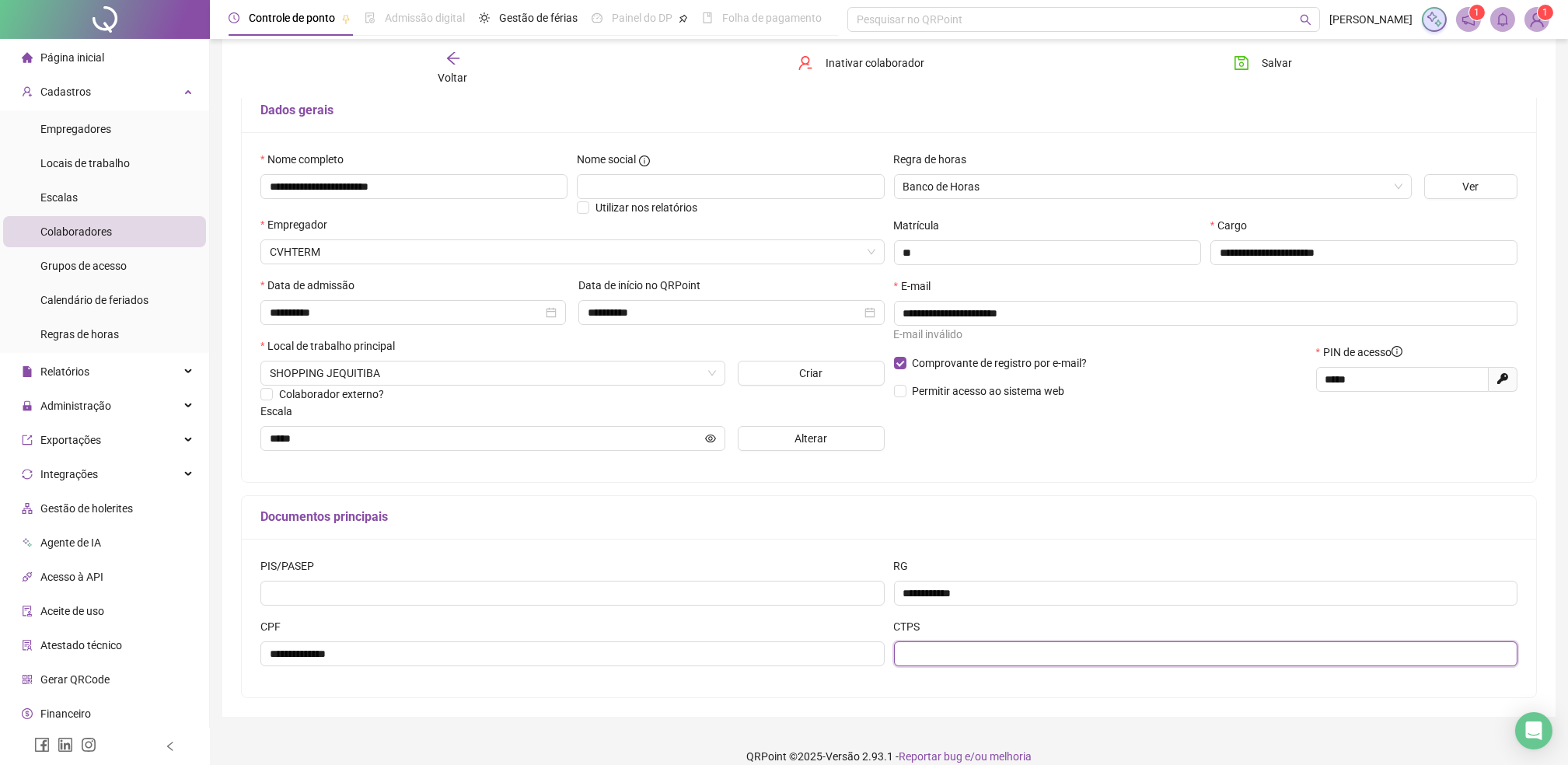
click at [961, 655] on input "text" at bounding box center [1206, 654] width 624 height 25
click at [578, 519] on h5 "Documentos principais" at bounding box center [889, 517] width 1257 height 18
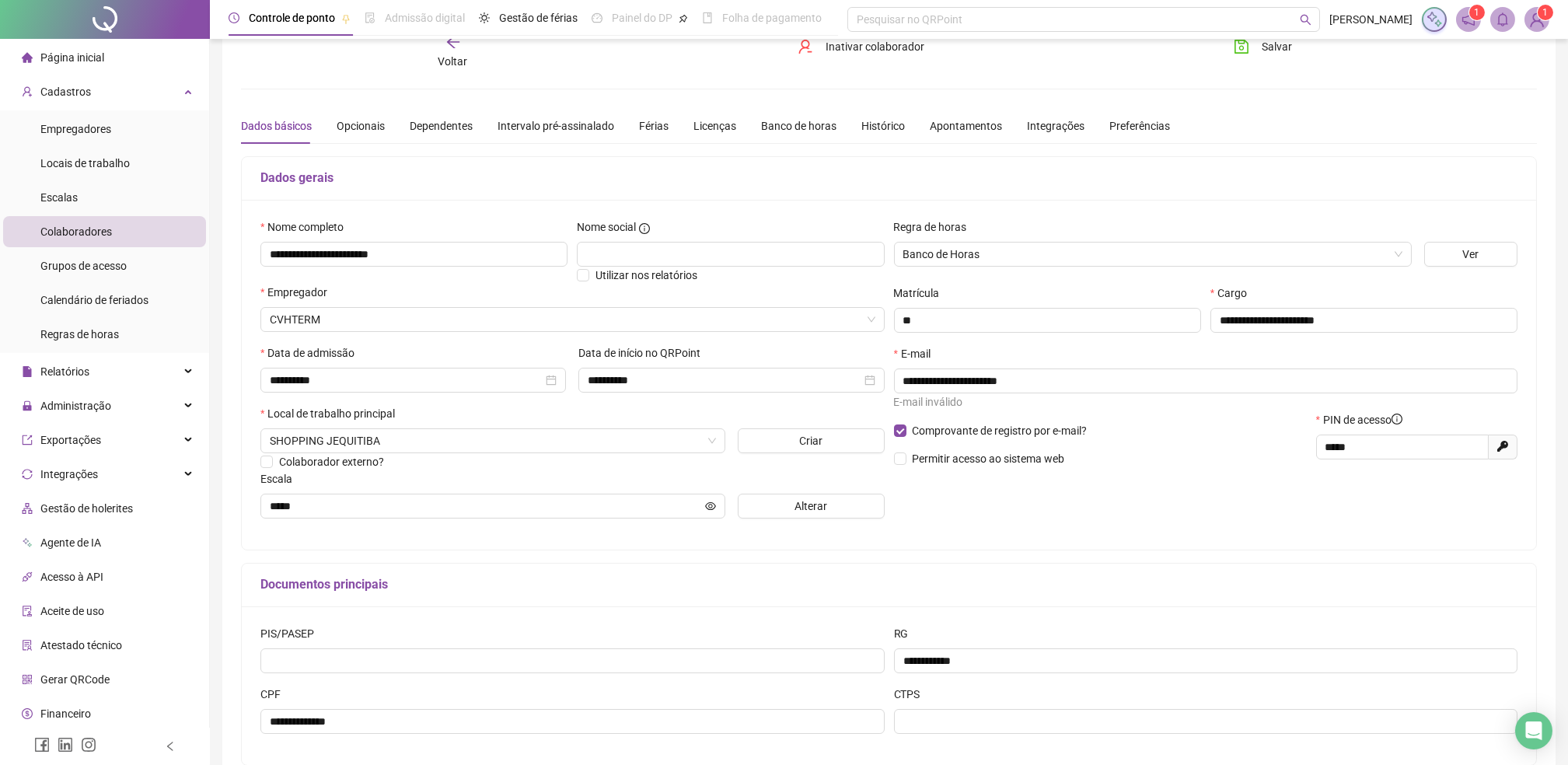
scroll to position [0, 0]
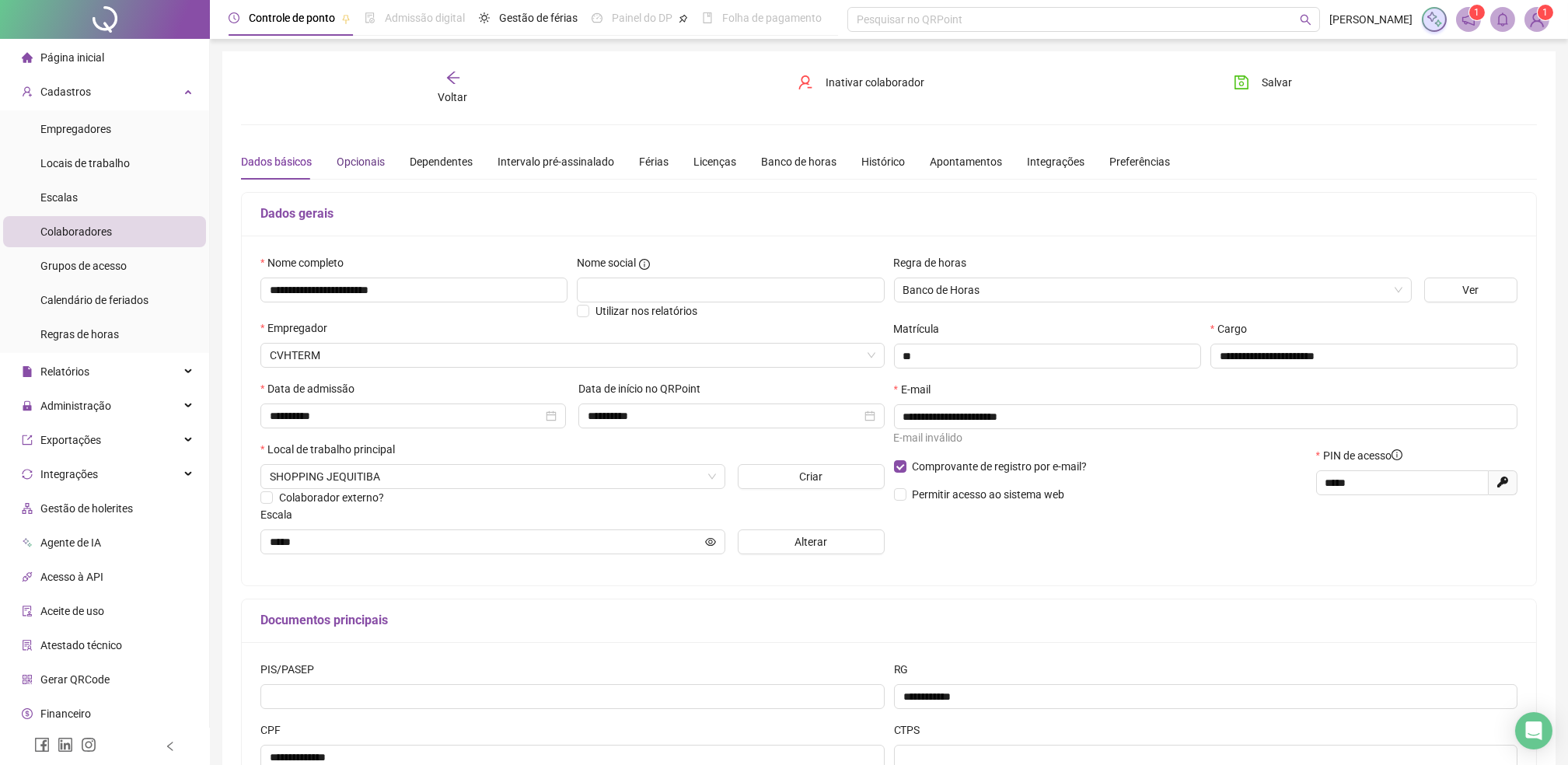
click at [356, 161] on div "Opcionais" at bounding box center [360, 161] width 49 height 17
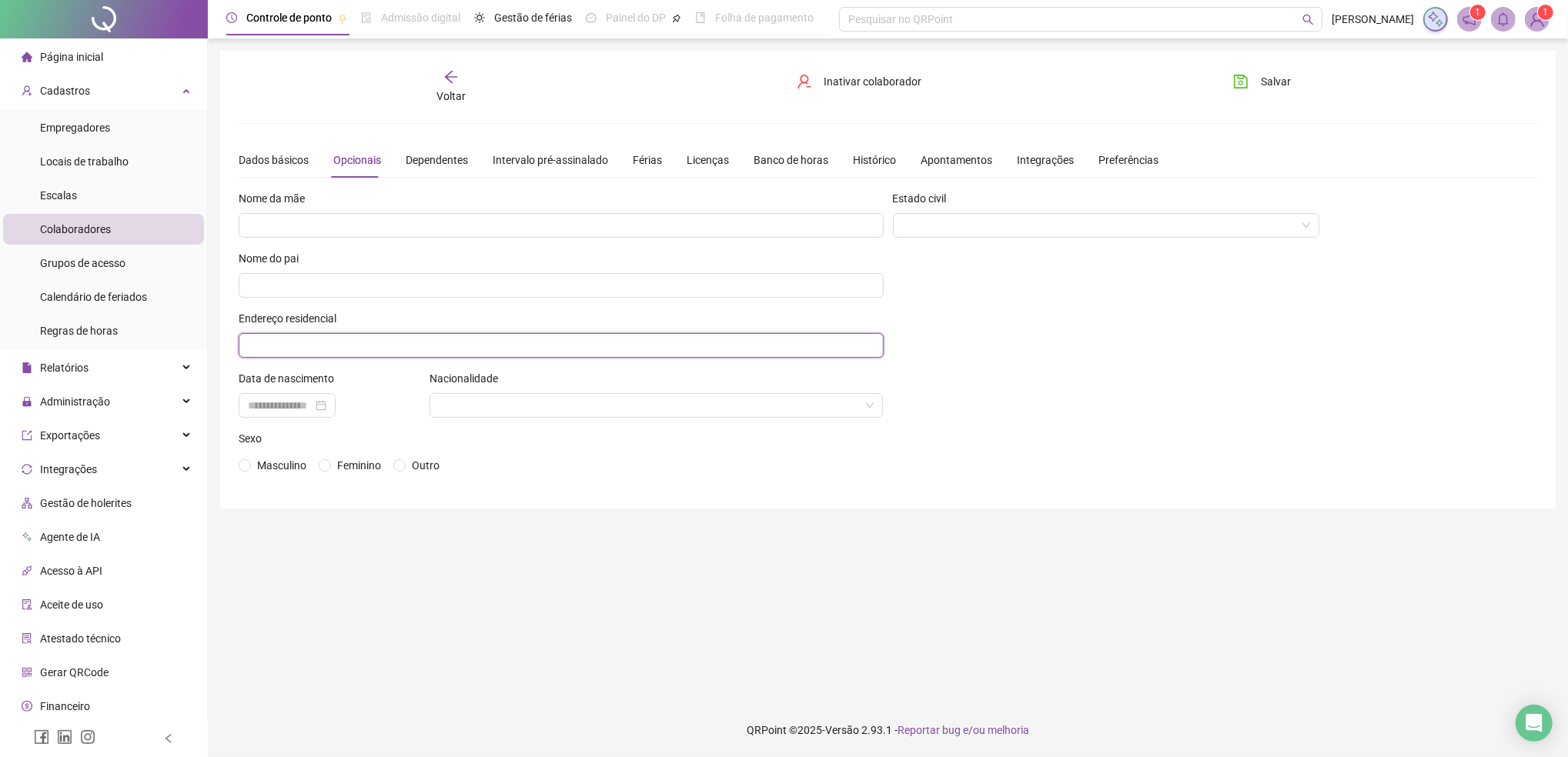
click at [321, 351] on input "text" at bounding box center [561, 345] width 646 height 25
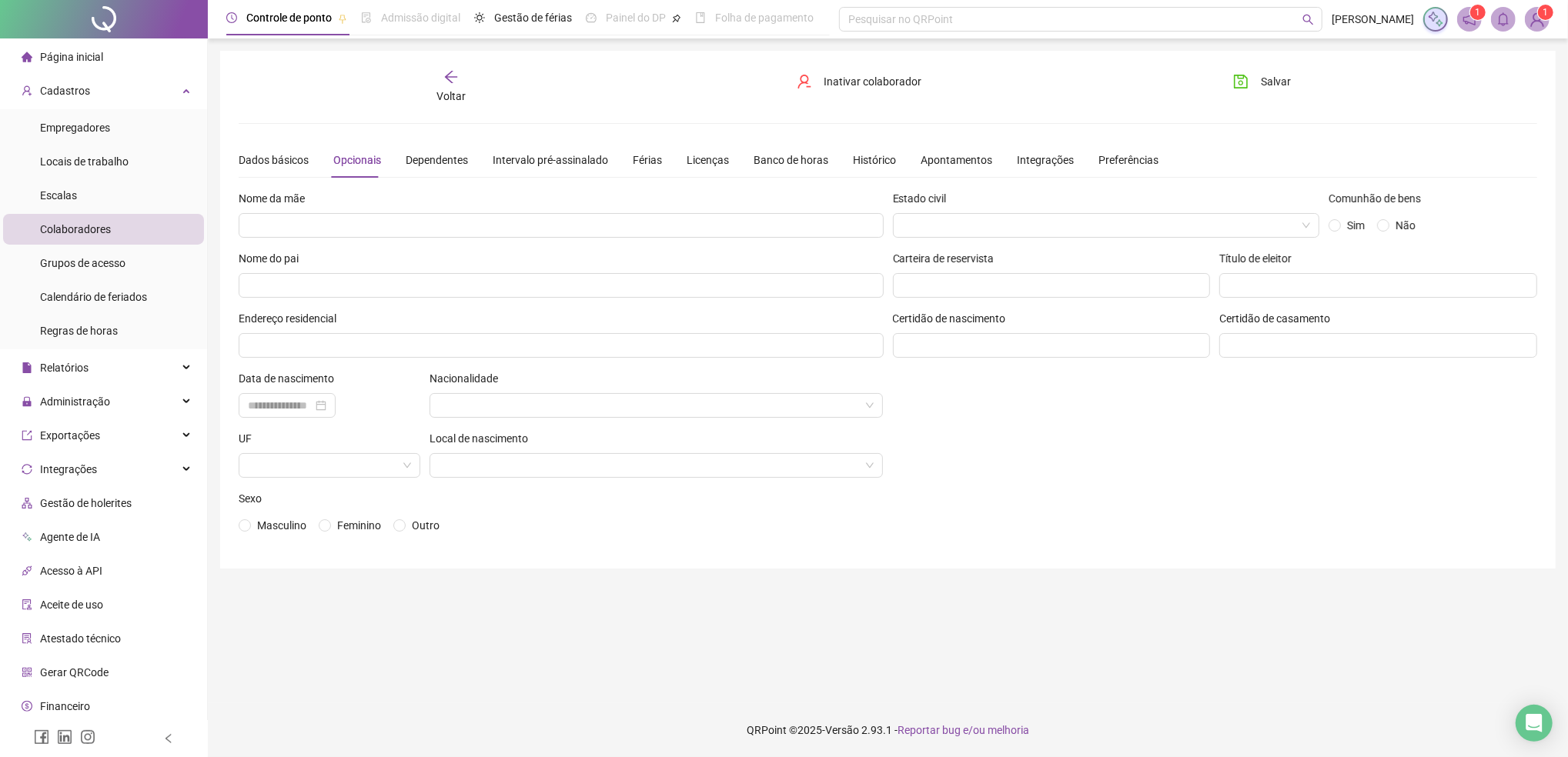
click at [711, 507] on div "Sexo" at bounding box center [561, 501] width 646 height 23
click at [1111, 426] on div "Estado civil Comunhão de bens Sim Não Carteira de reservista Título de eleitor …" at bounding box center [1215, 369] width 655 height 360
click at [315, 347] on input "text" at bounding box center [561, 345] width 646 height 25
click at [674, 551] on div "**********" at bounding box center [888, 310] width 1336 height 518
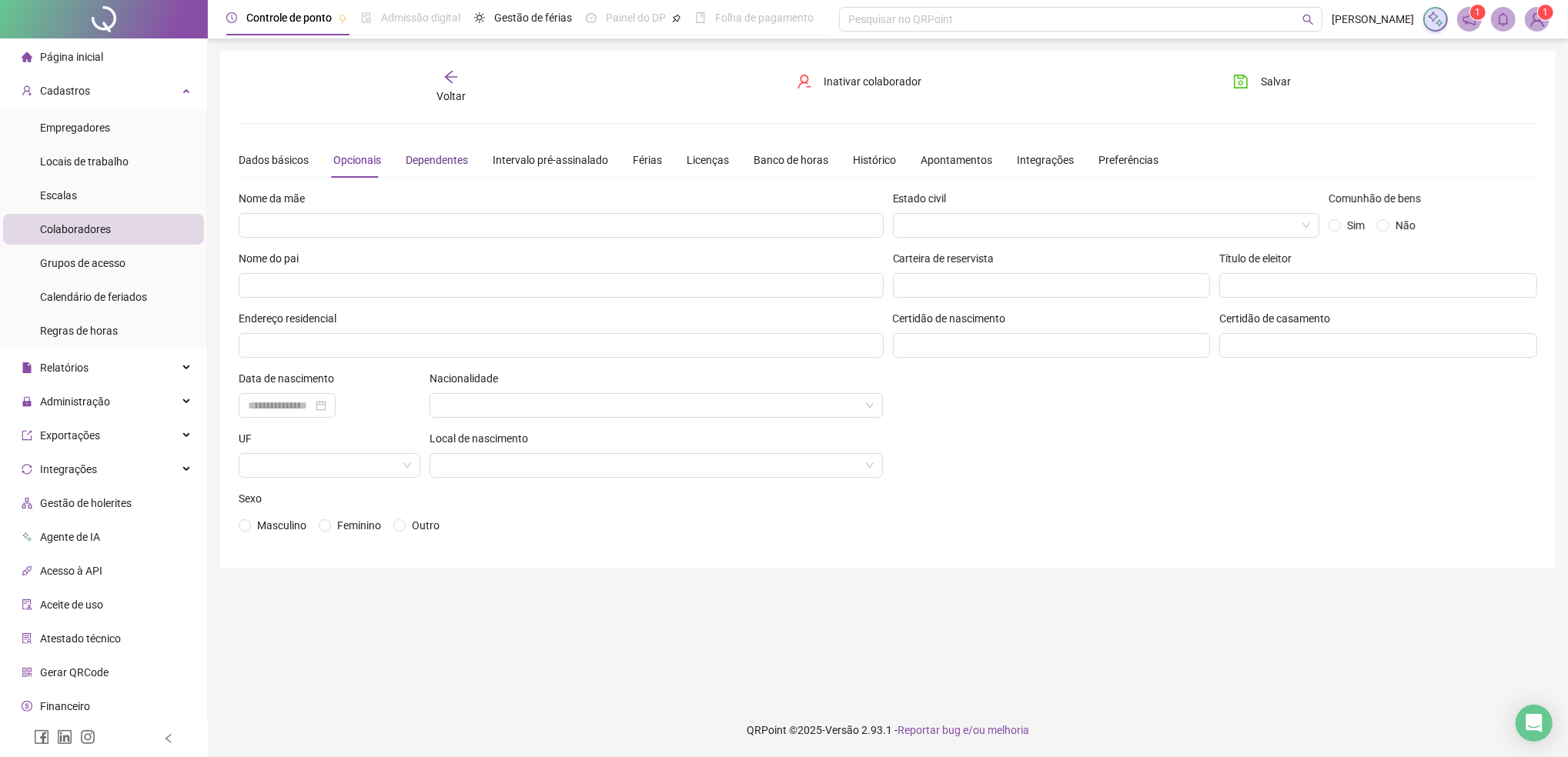
click at [443, 159] on div "Dependentes" at bounding box center [437, 160] width 63 height 17
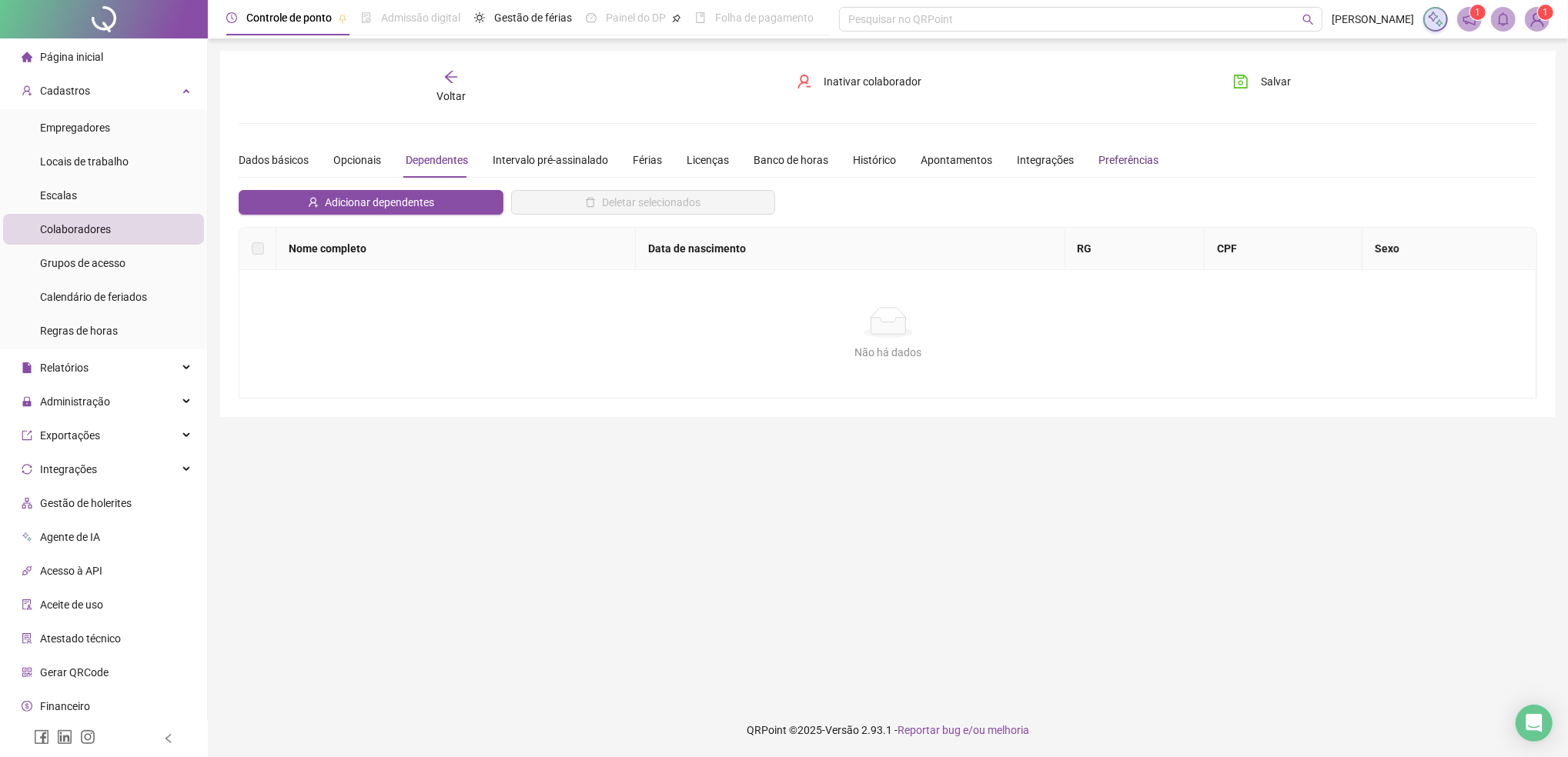
click at [1100, 160] on div "Preferências" at bounding box center [1129, 160] width 60 height 17
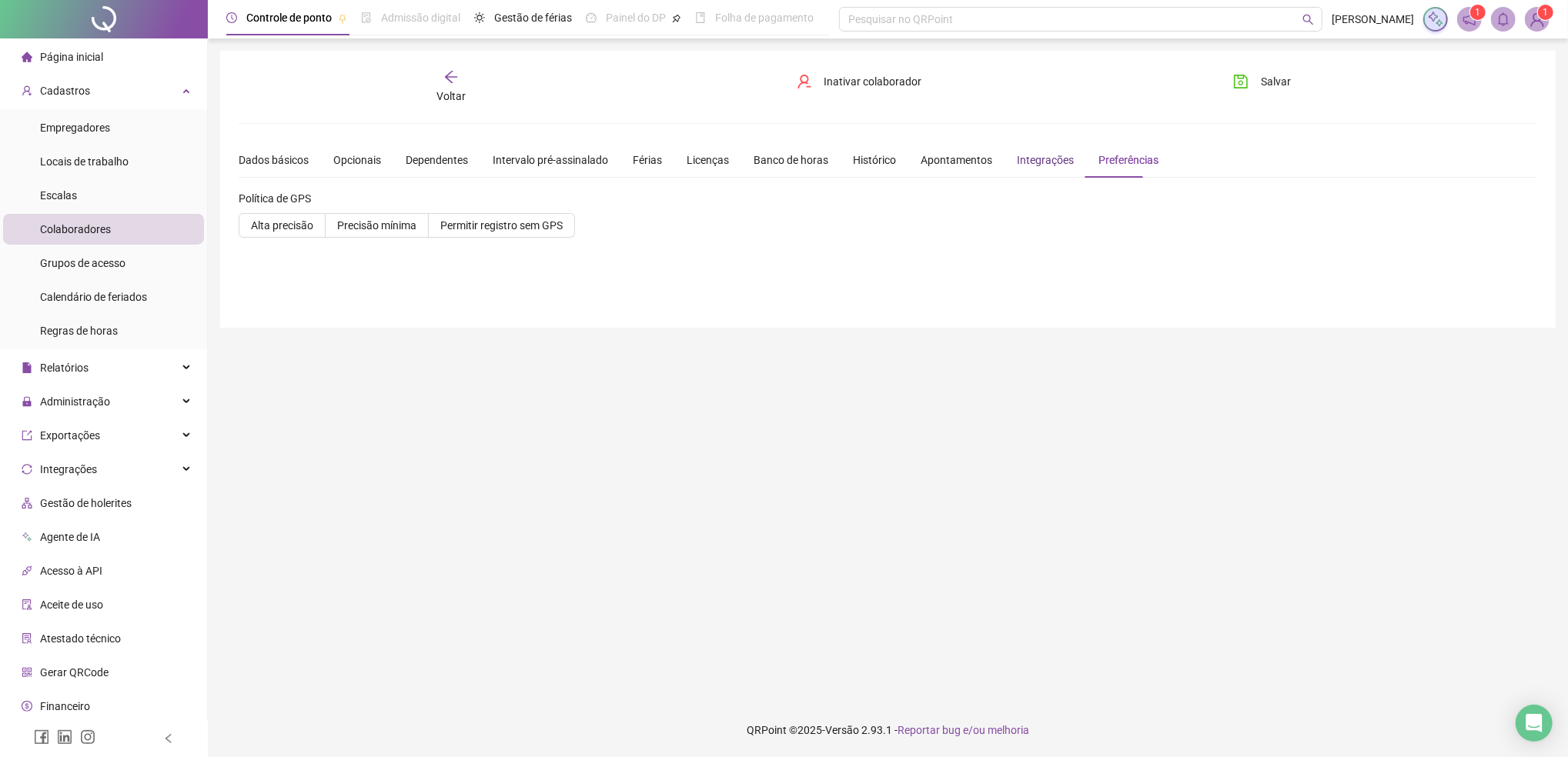
click at [1035, 162] on div "Integrações" at bounding box center [1045, 160] width 57 height 17
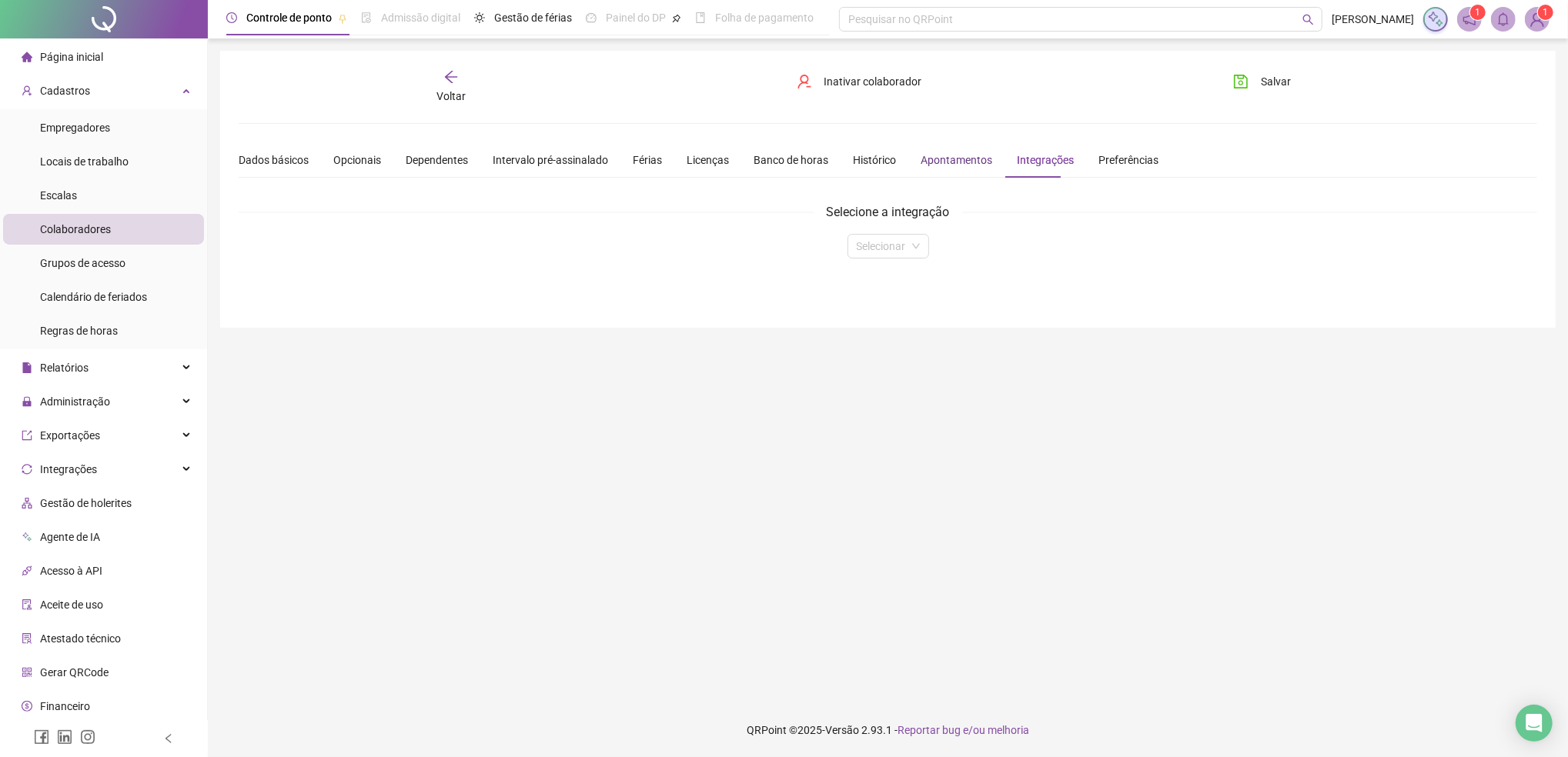
click at [955, 159] on div "Apontamentos" at bounding box center [956, 160] width 72 height 17
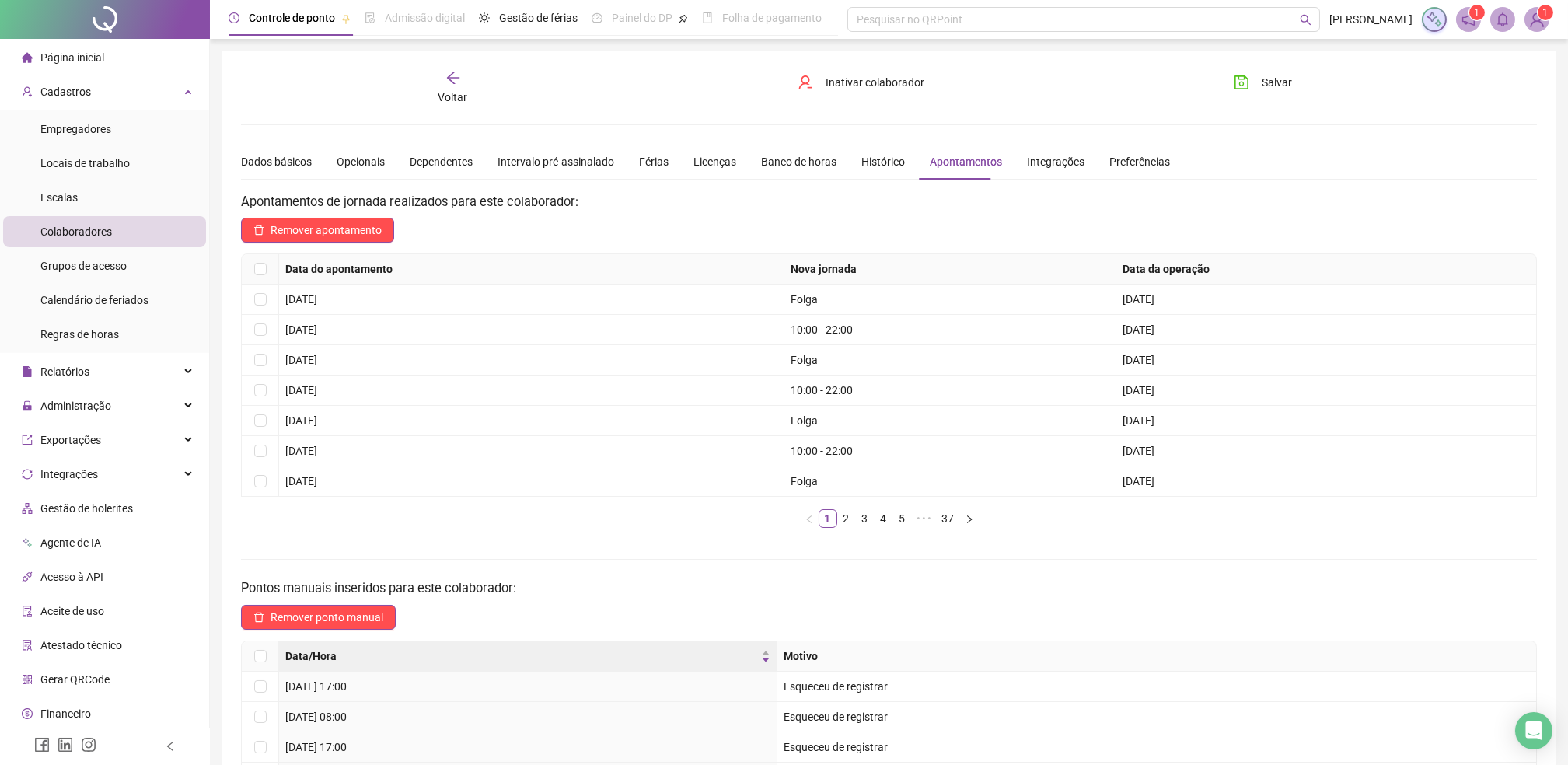
click at [448, 79] on icon "arrow-left" at bounding box center [453, 78] width 13 height 13
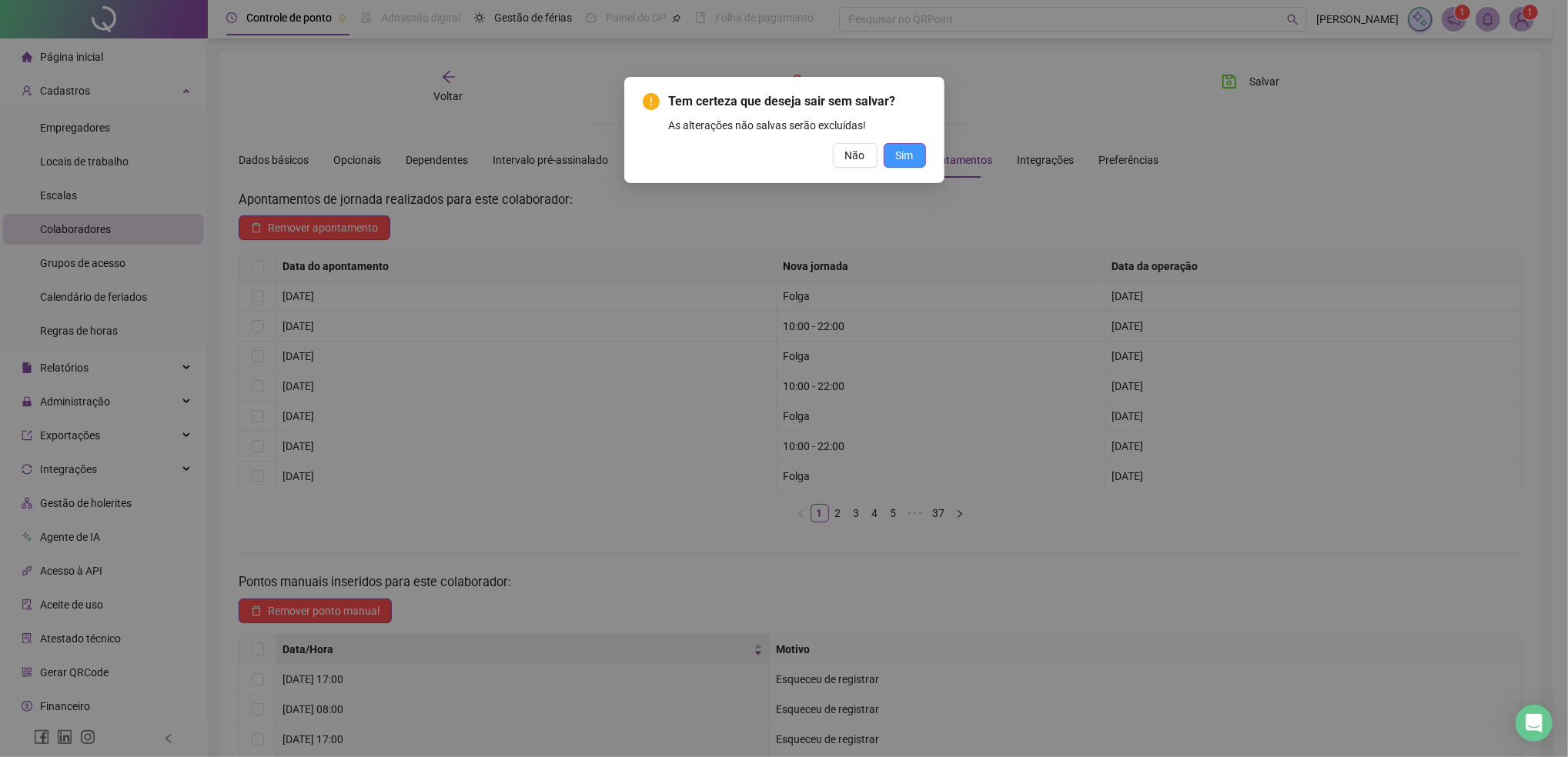
click at [907, 156] on span "Sim" at bounding box center [905, 155] width 18 height 17
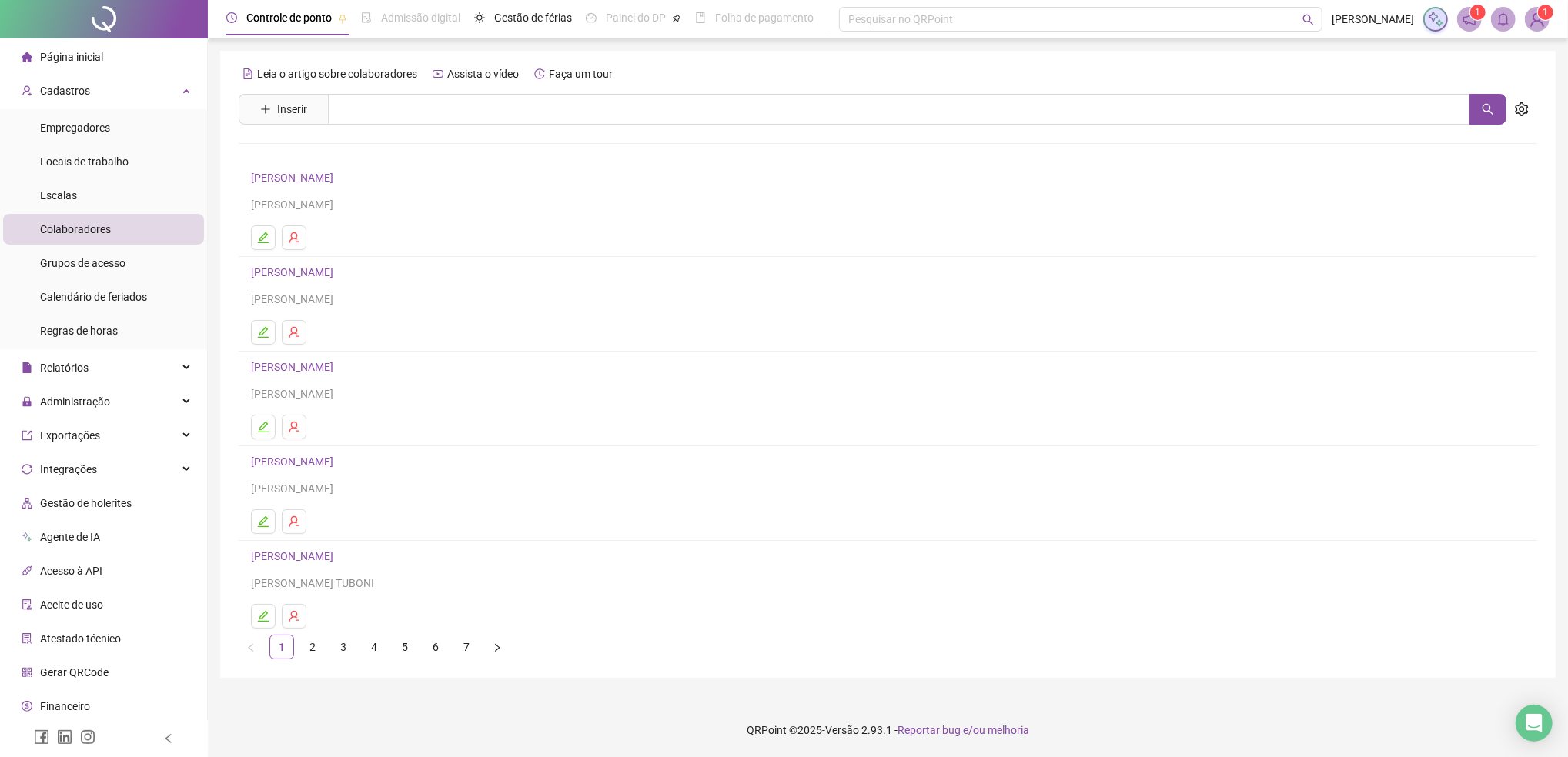
click at [538, 285] on div "[PERSON_NAME]" at bounding box center [887, 285] width 1274 height 44
click at [65, 96] on span "Cadastros" at bounding box center [64, 91] width 50 height 13
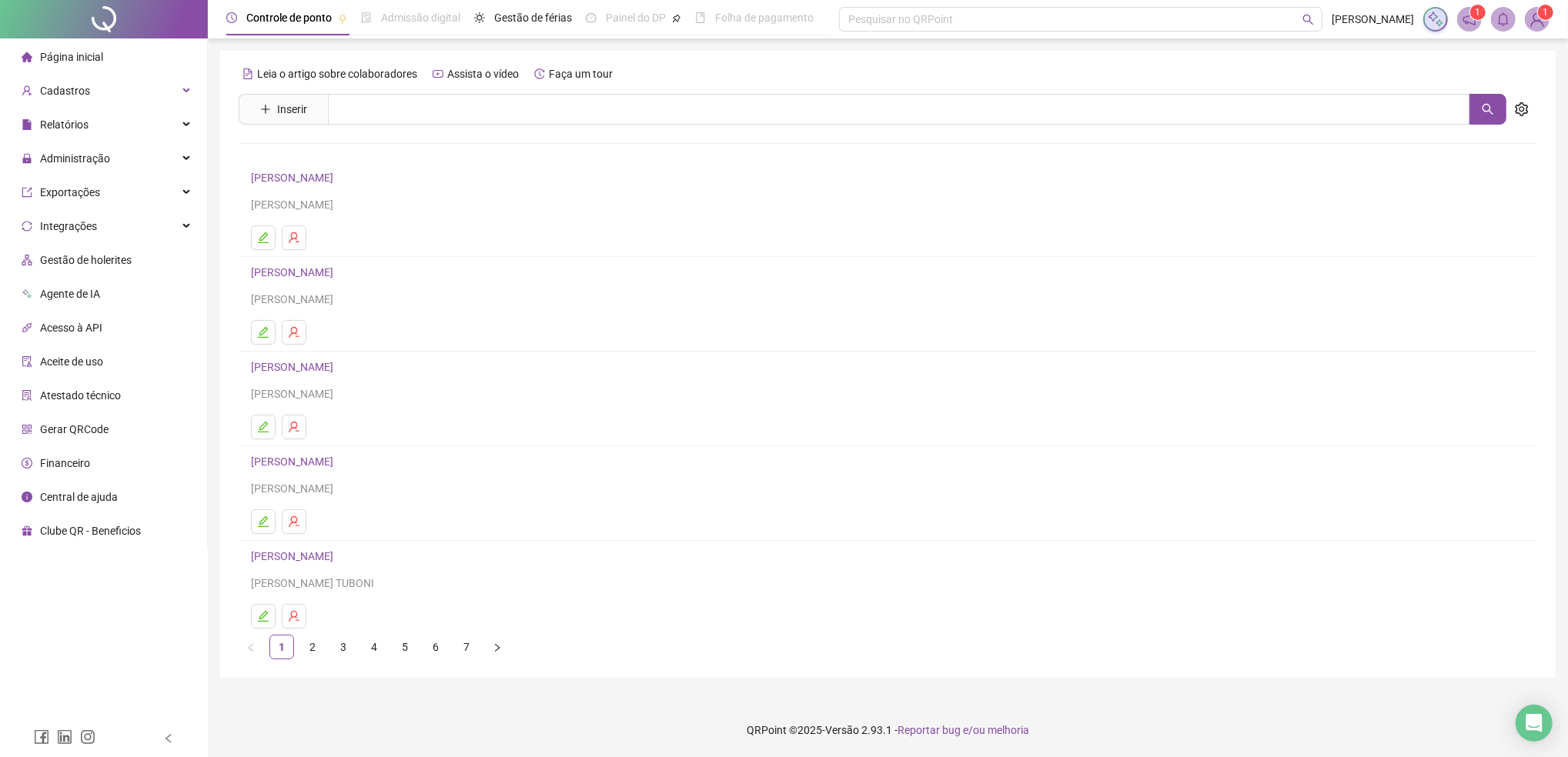
click at [78, 497] on span "Central de ajuda" at bounding box center [79, 497] width 78 height 13
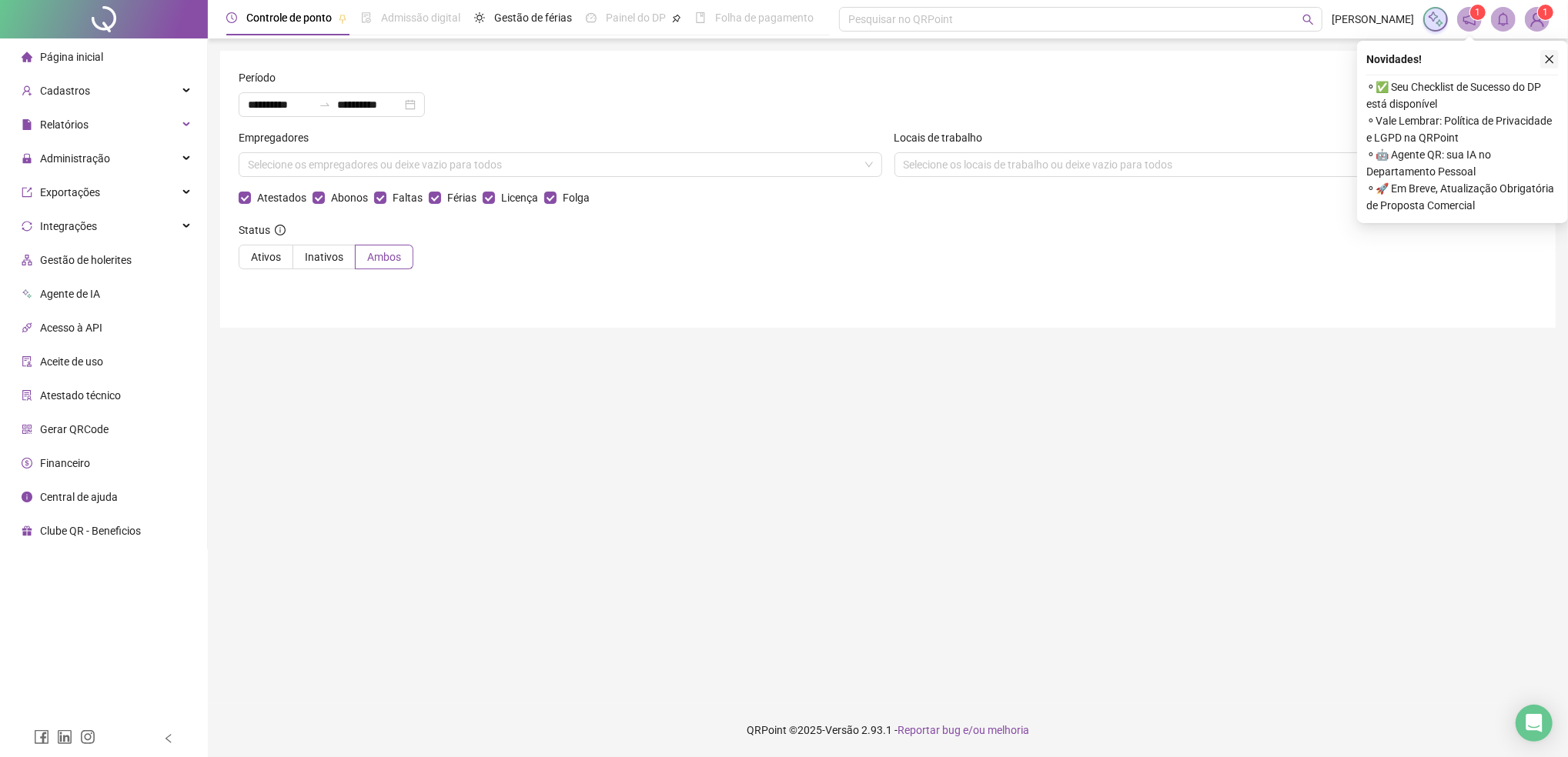
click at [1554, 58] on icon "close" at bounding box center [1550, 59] width 11 height 11
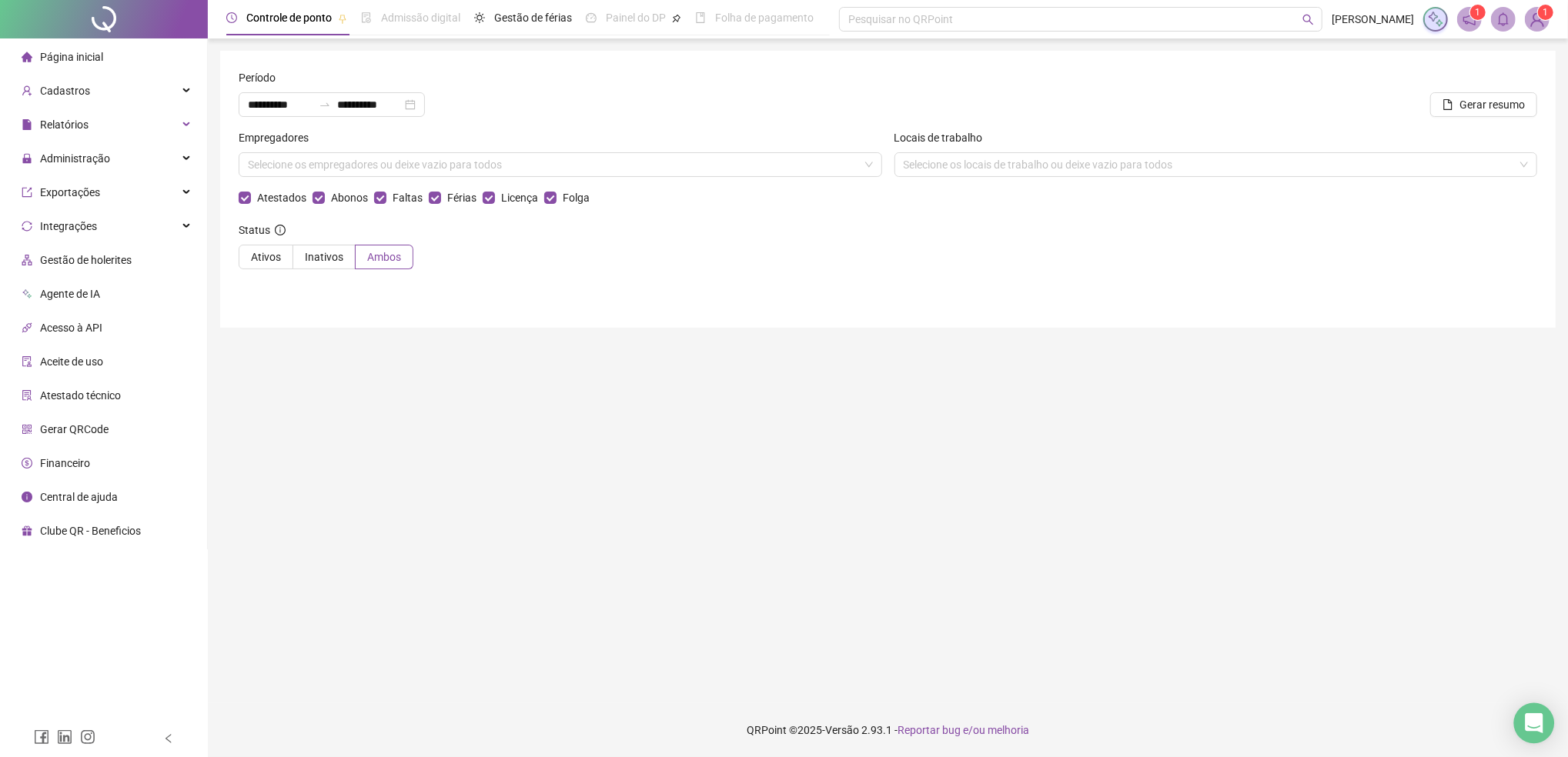
click at [1531, 725] on icon "Open Intercom Messenger" at bounding box center [1534, 723] width 18 height 20
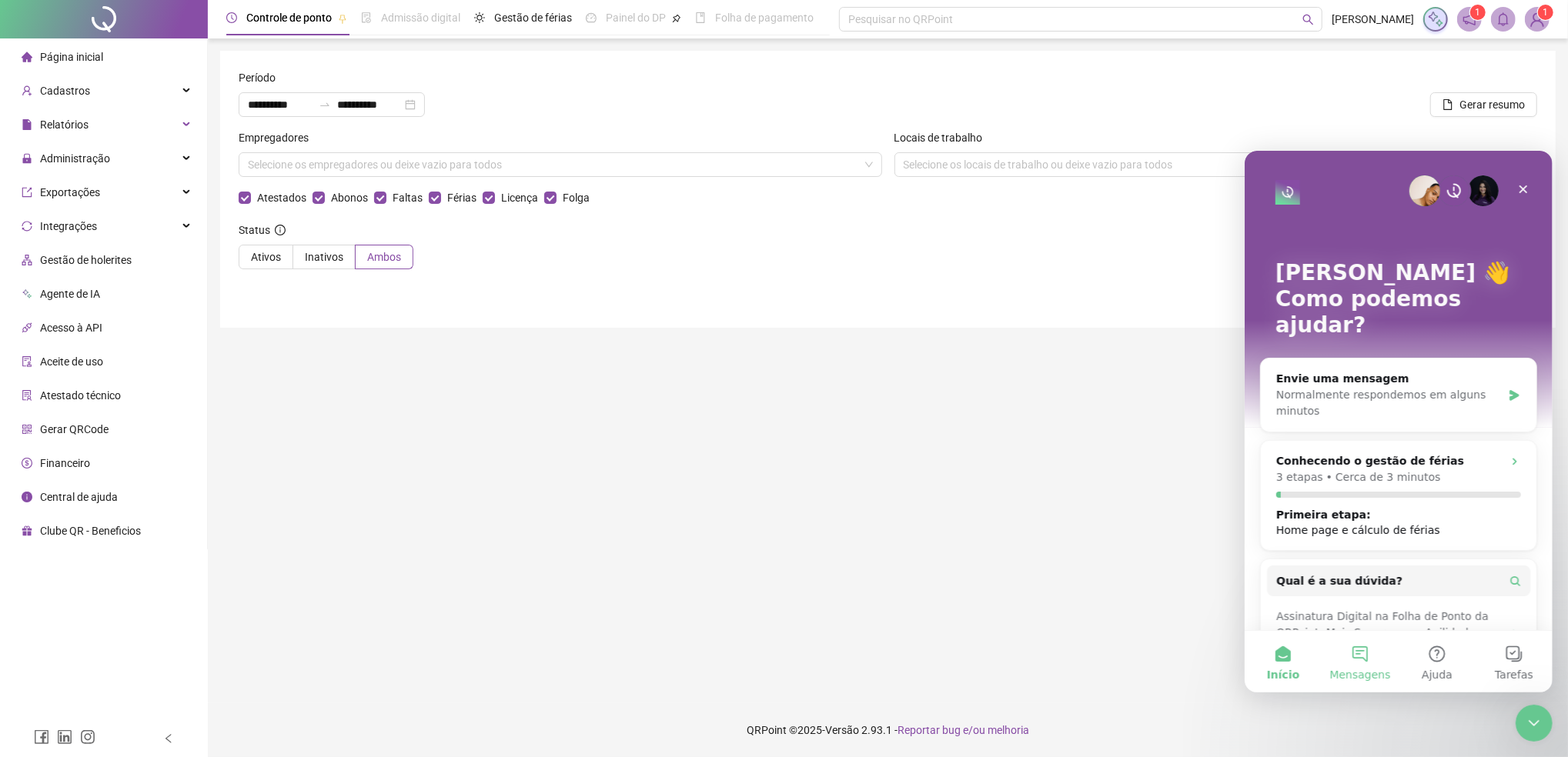
click at [1359, 662] on button "Mensagens" at bounding box center [1359, 661] width 77 height 62
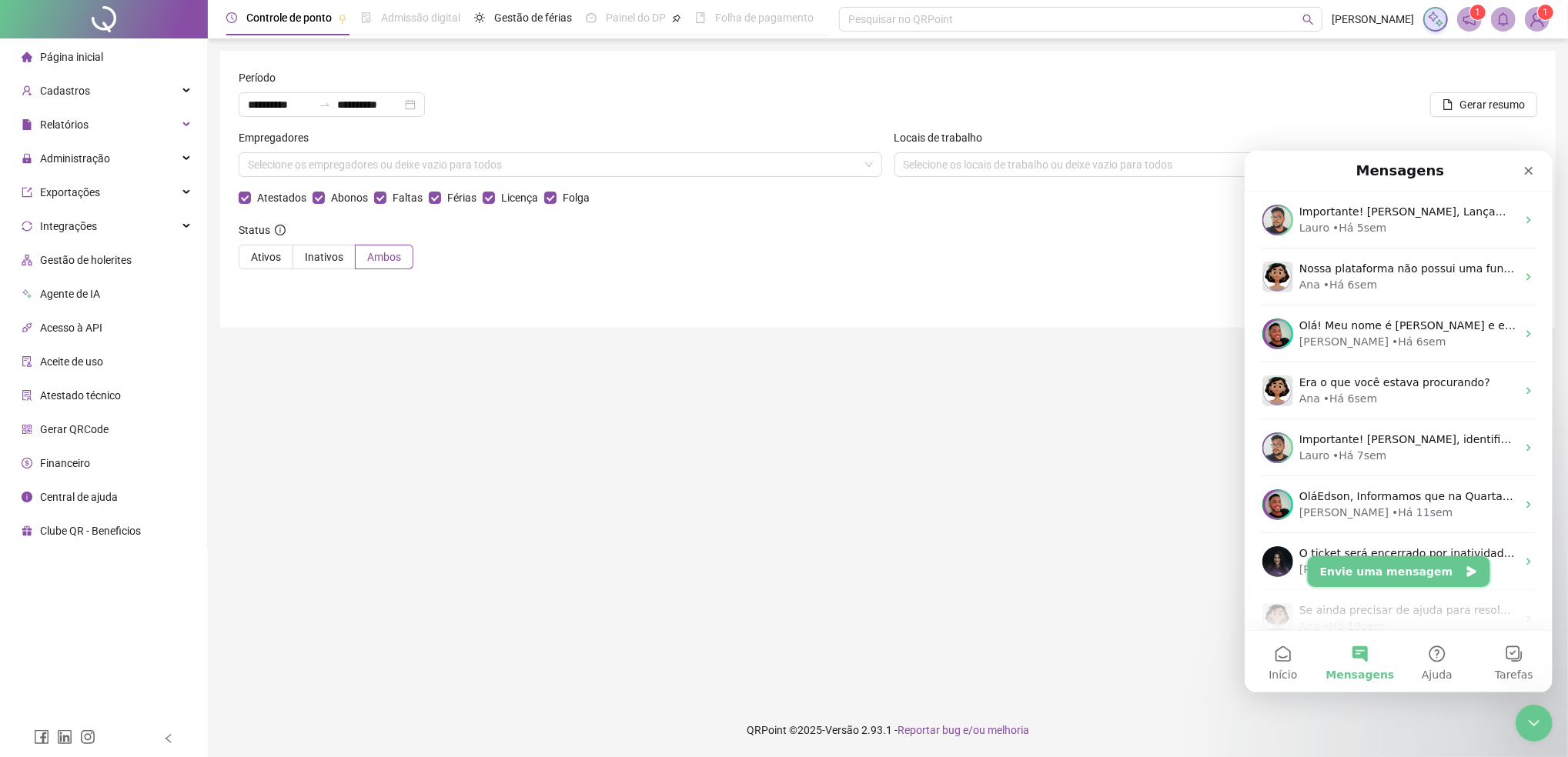
click at [1386, 569] on button "Envie uma mensagem" at bounding box center [1398, 571] width 182 height 31
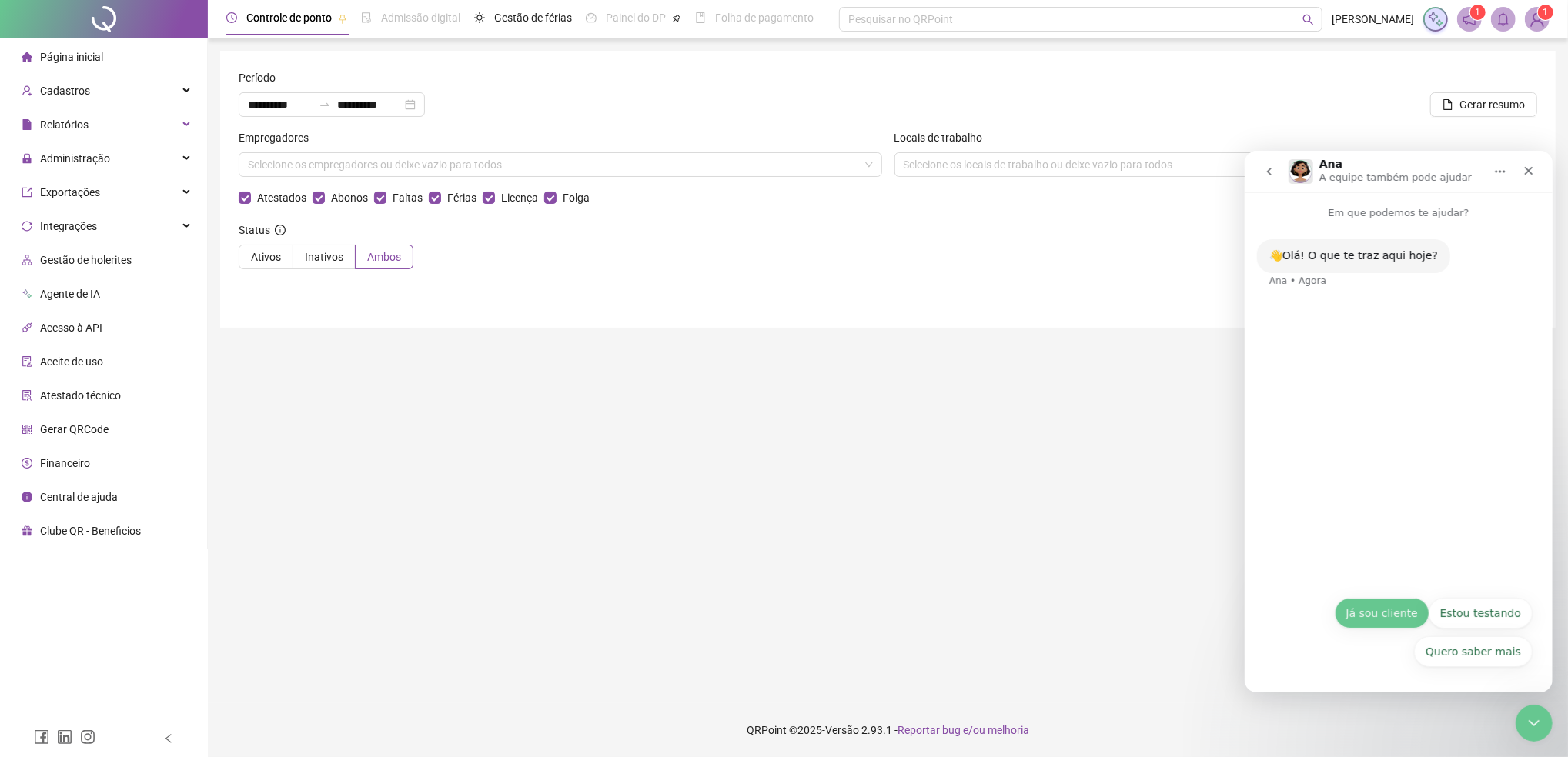
click at [1378, 611] on button "Já sou cliente" at bounding box center [1381, 613] width 94 height 31
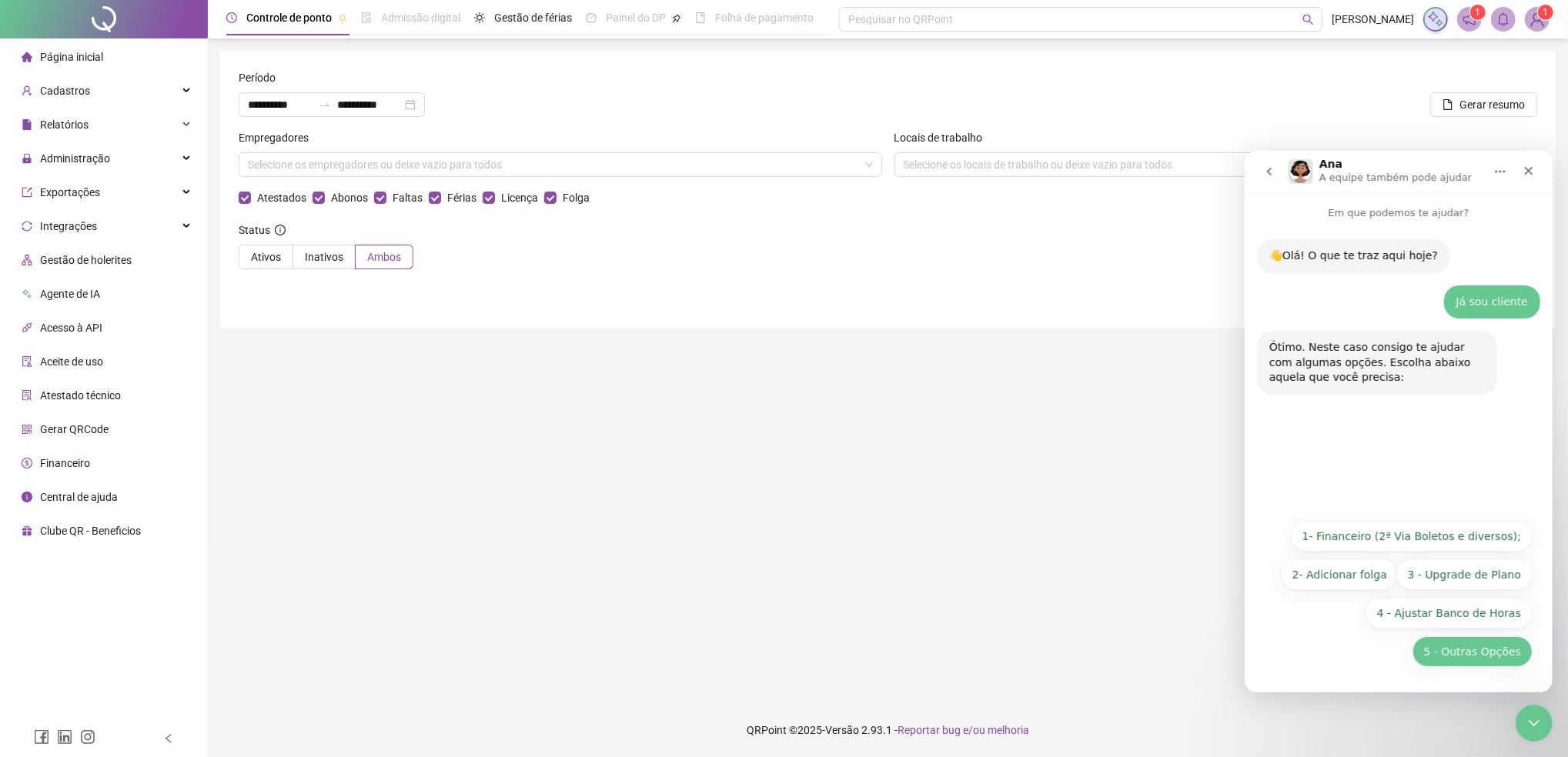
click at [1495, 647] on button "5 - Outras Opções" at bounding box center [1472, 651] width 120 height 31
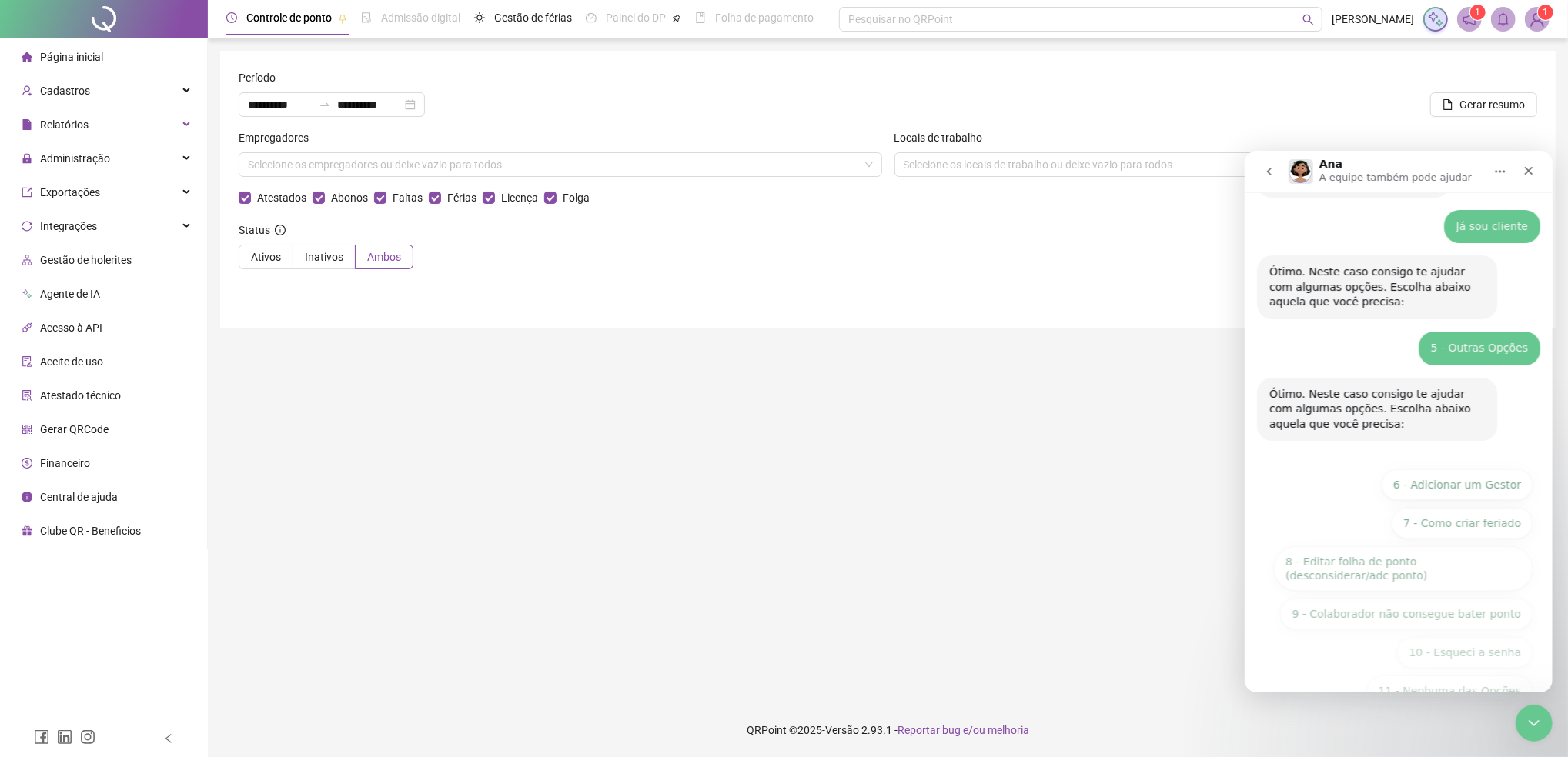
scroll to position [114, 0]
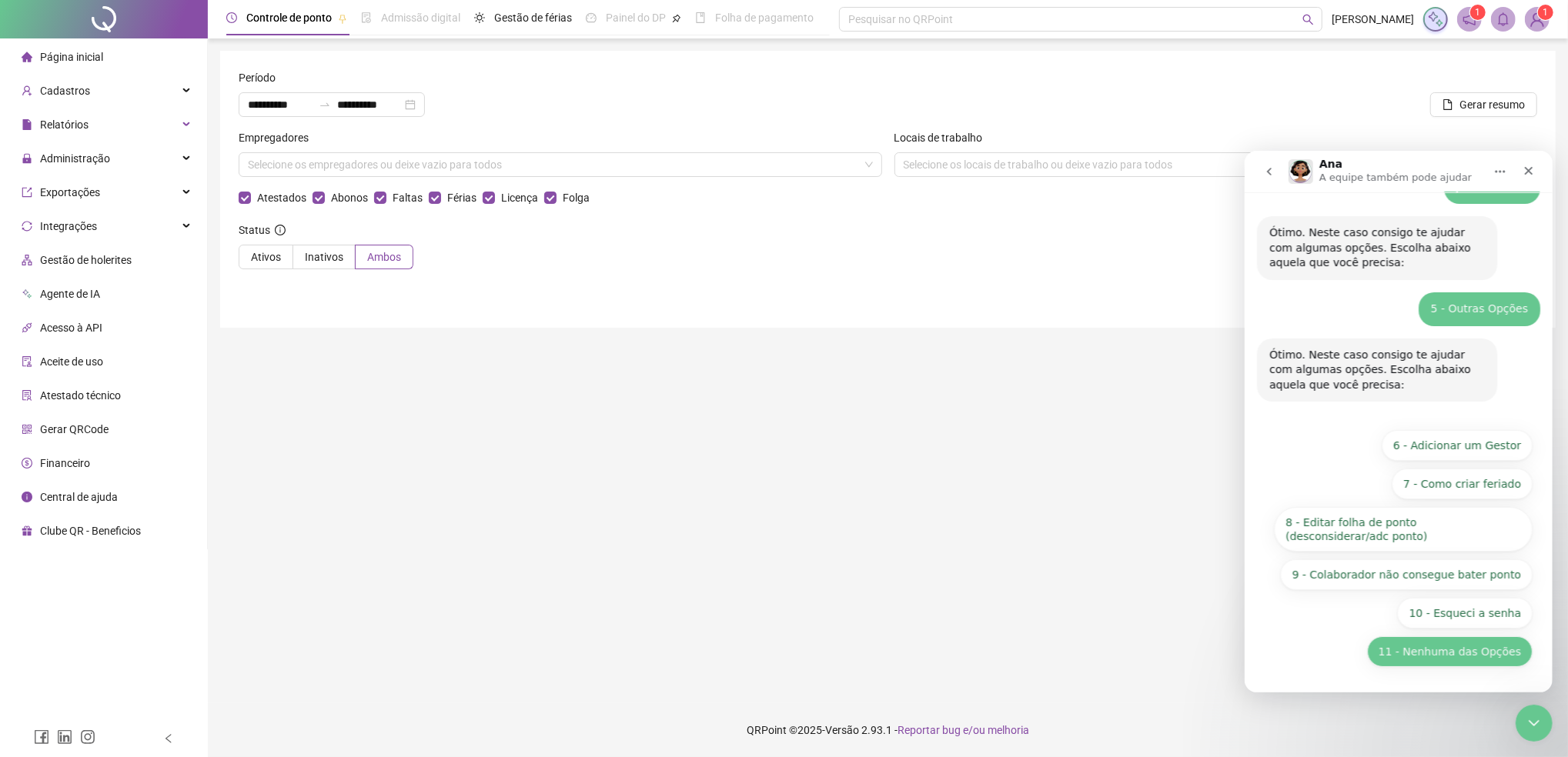
click at [1427, 648] on button "11 - Nenhuma das Opções" at bounding box center [1449, 651] width 165 height 31
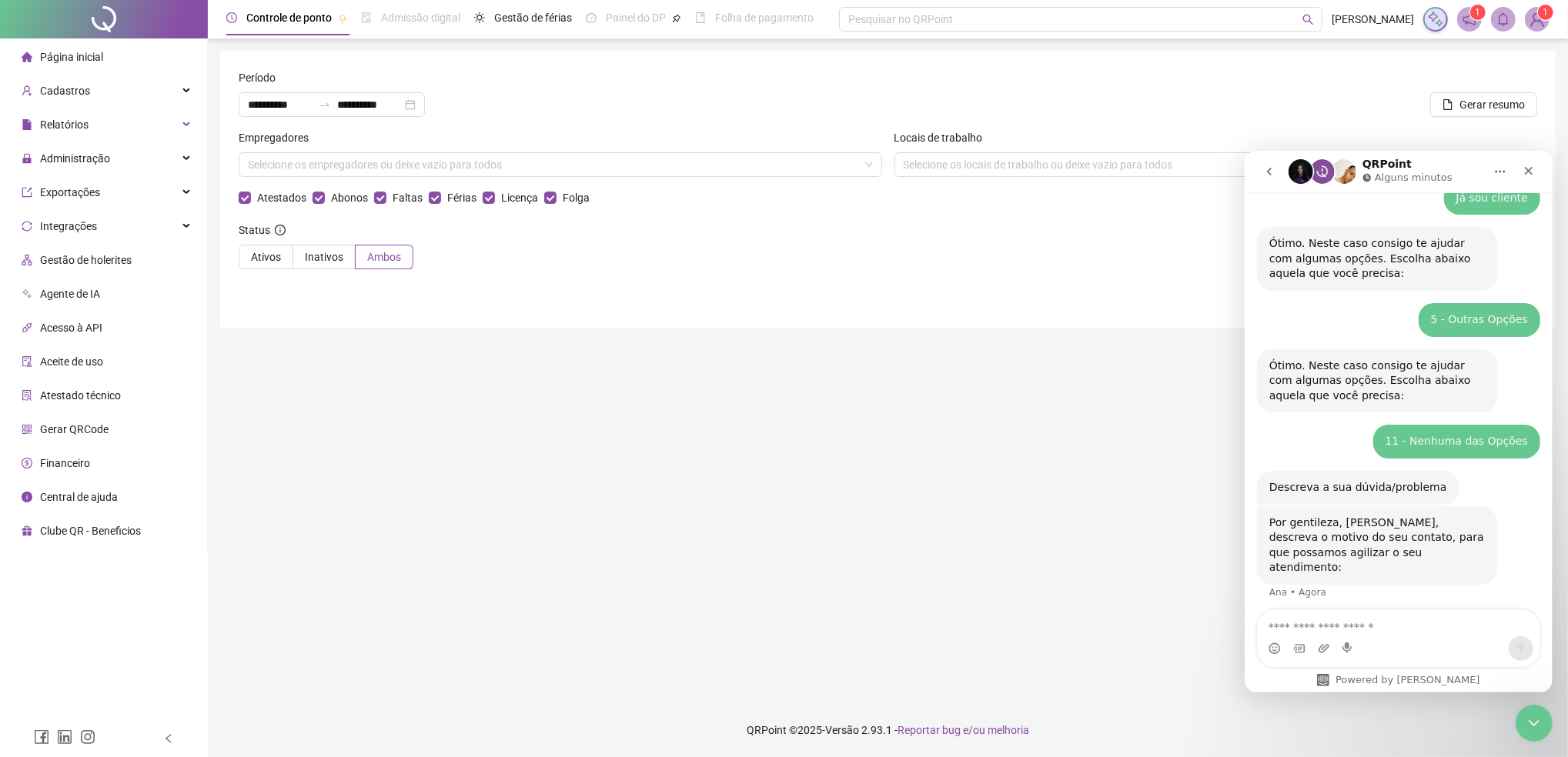
scroll to position [139, 0]
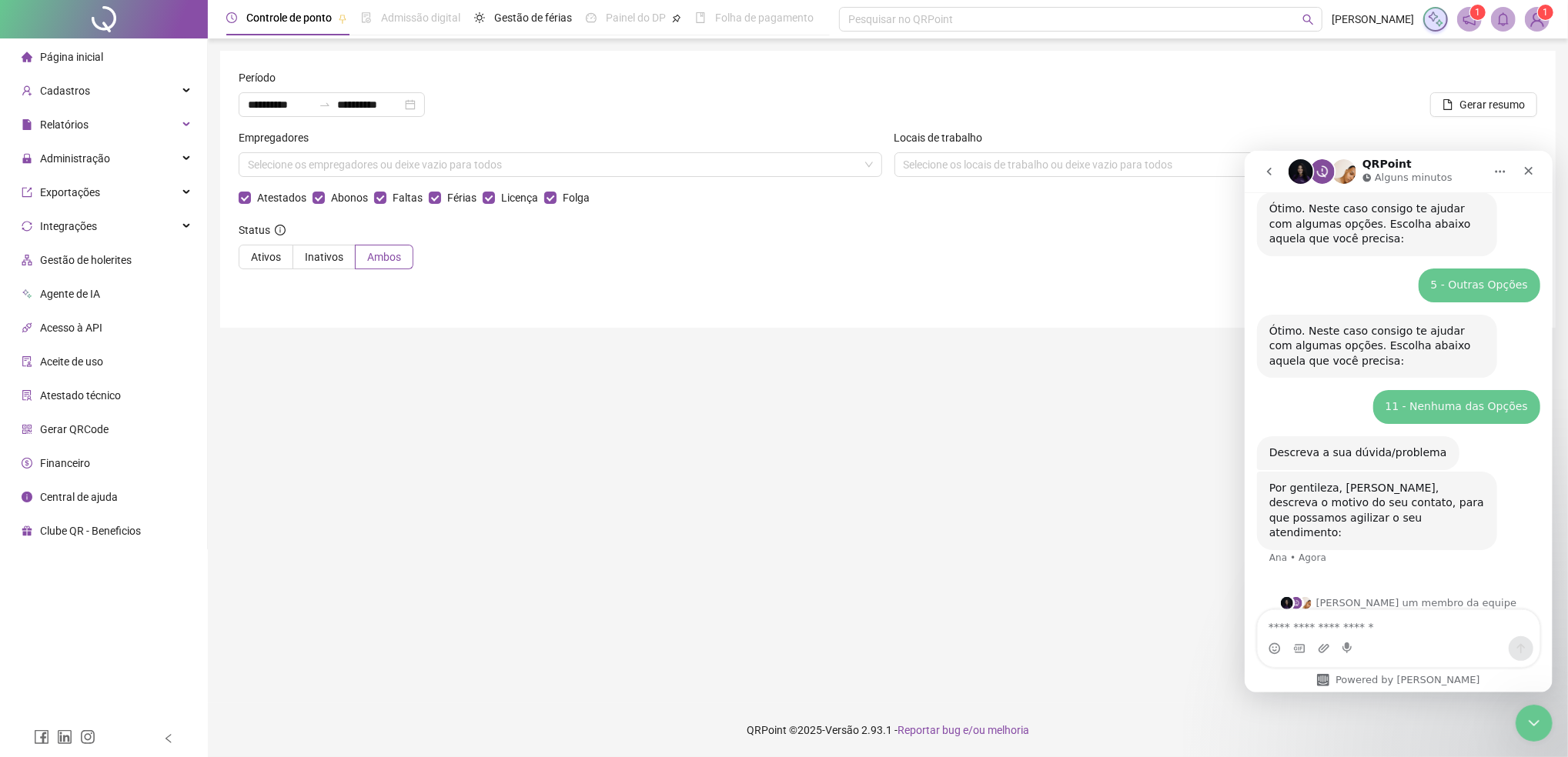
click at [1307, 625] on textarea "Envie uma mensagem..." at bounding box center [1398, 623] width 281 height 26
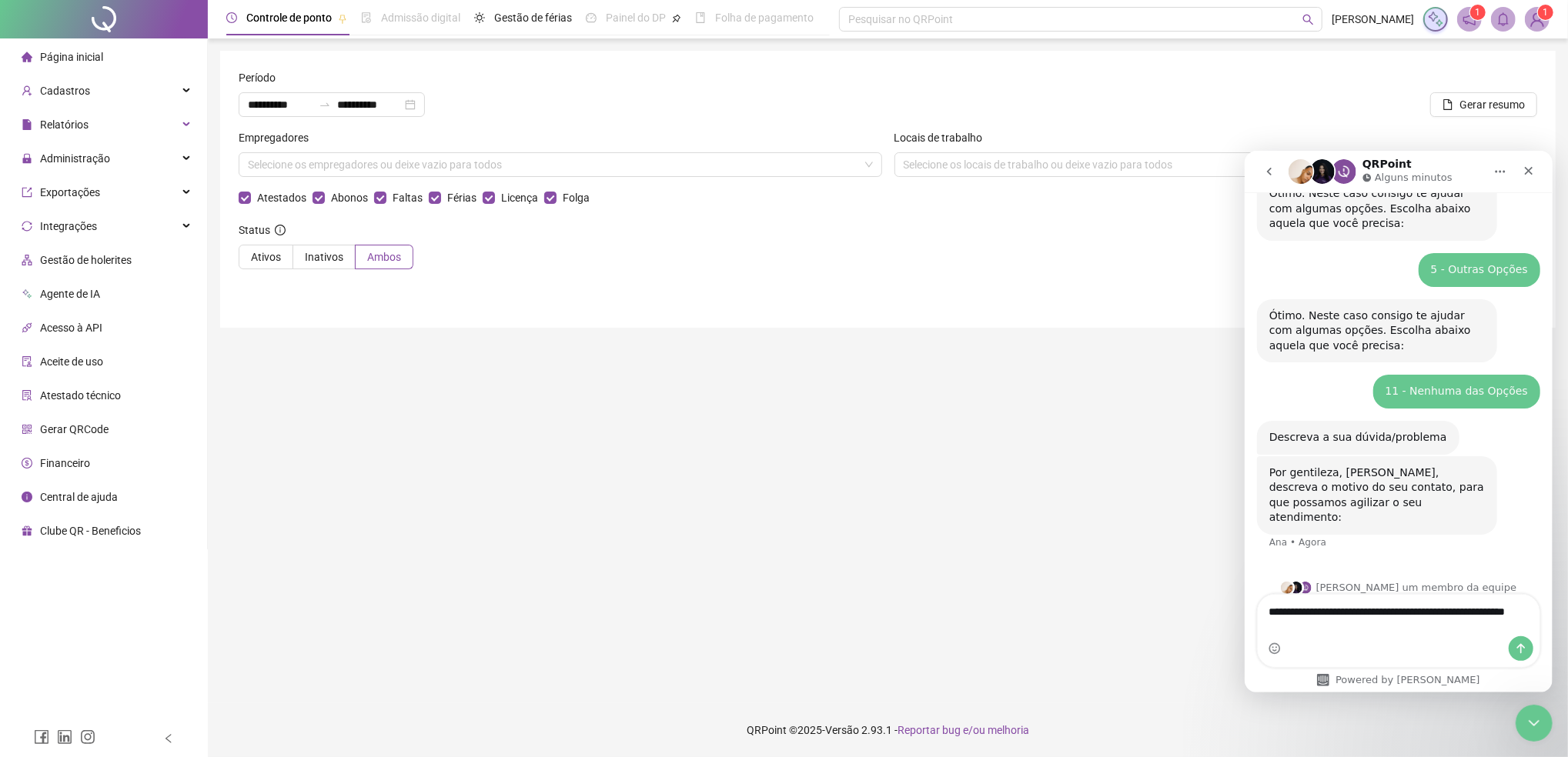
type textarea "**********"
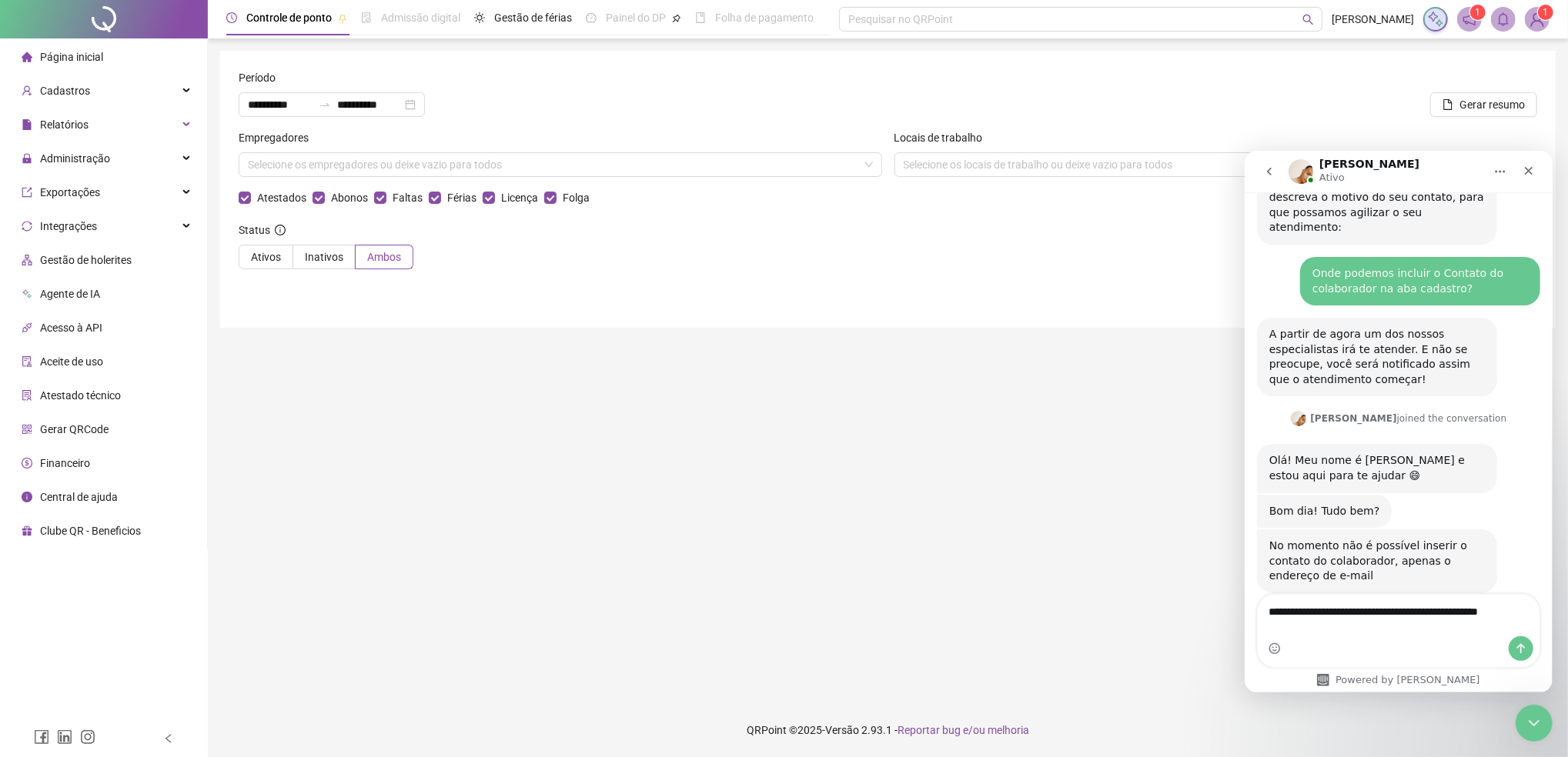
scroll to position [459, 0]
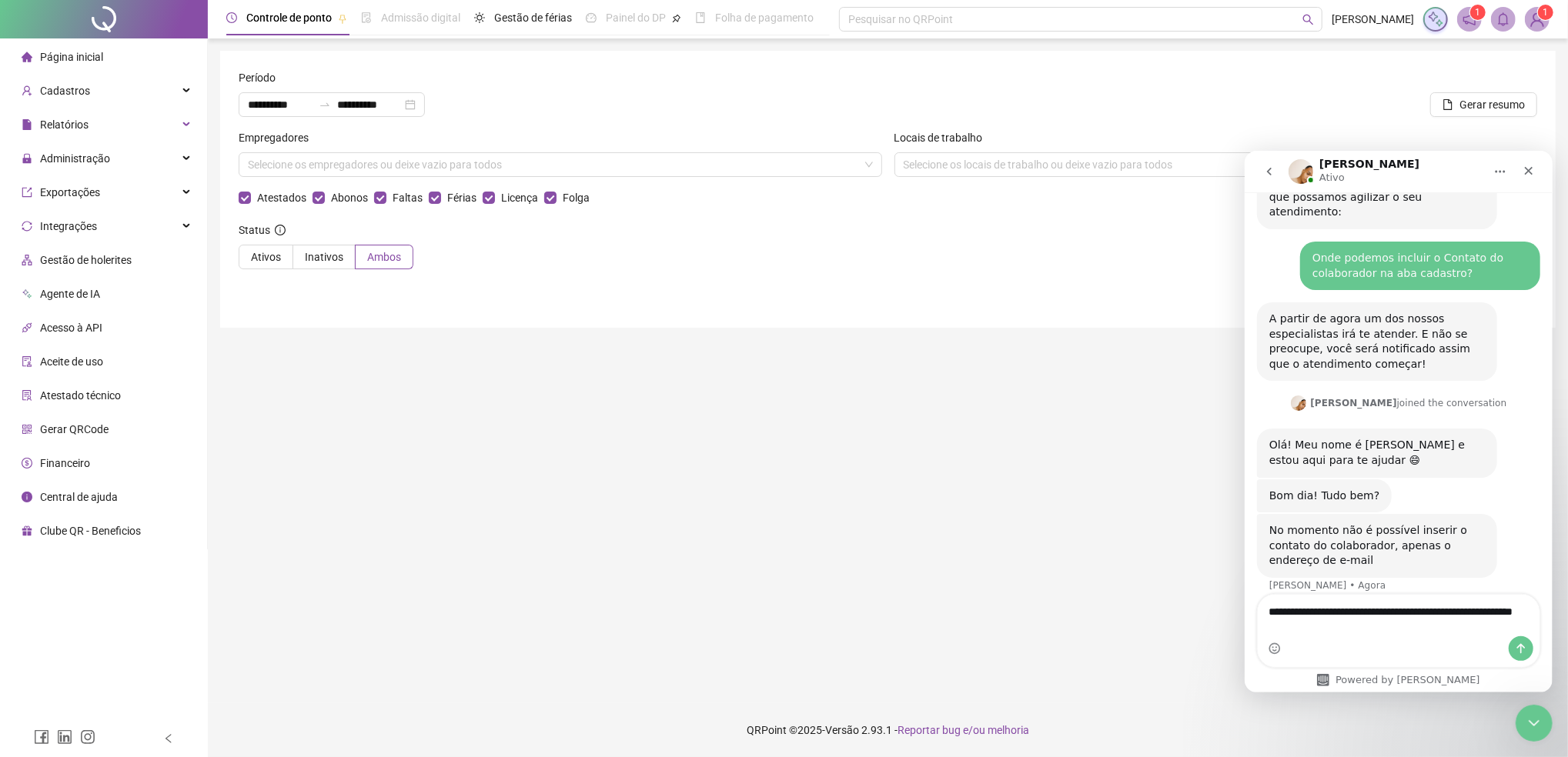
type textarea "**********"
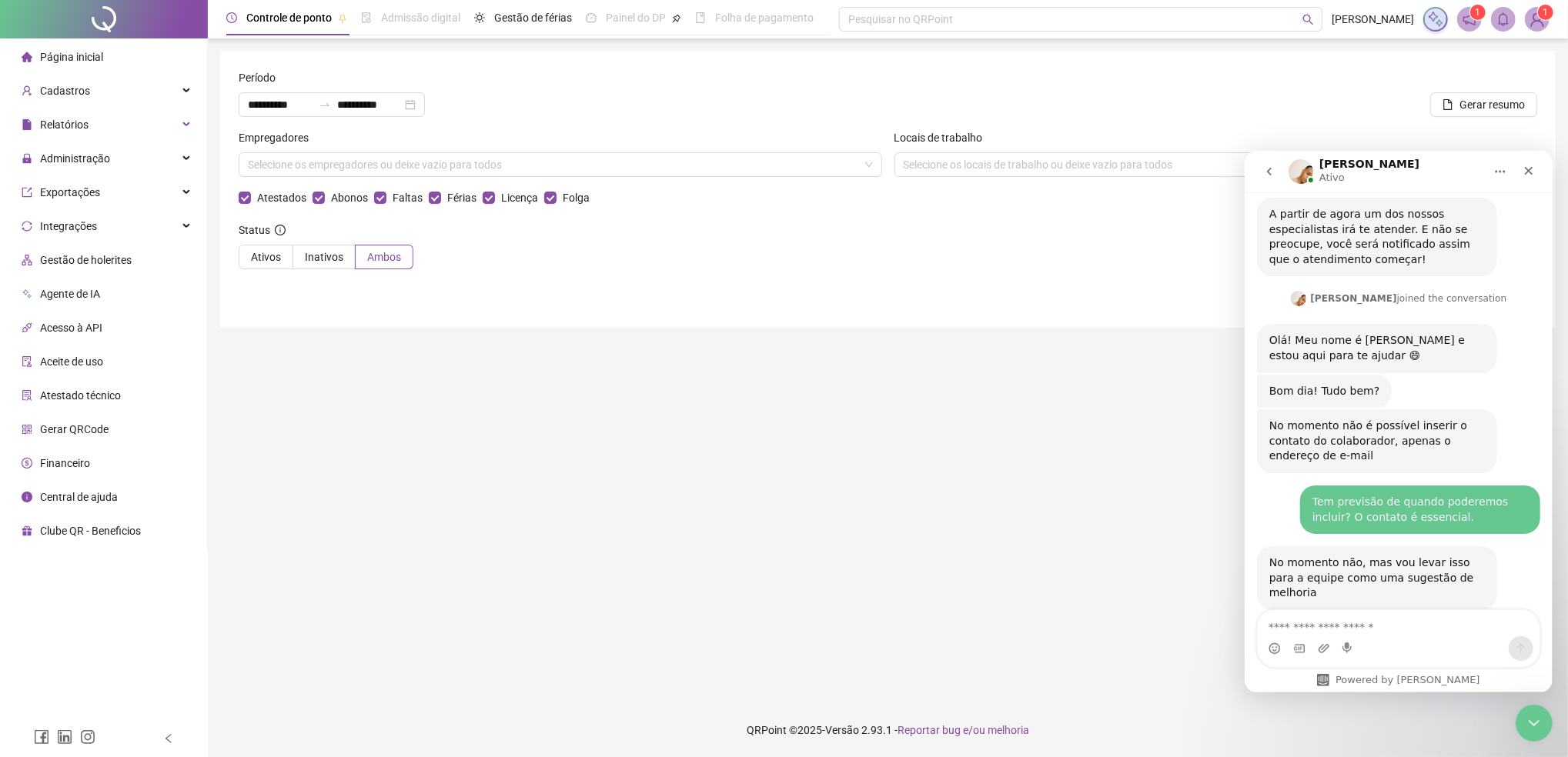
scroll to position [566, 0]
type textarea "**********"
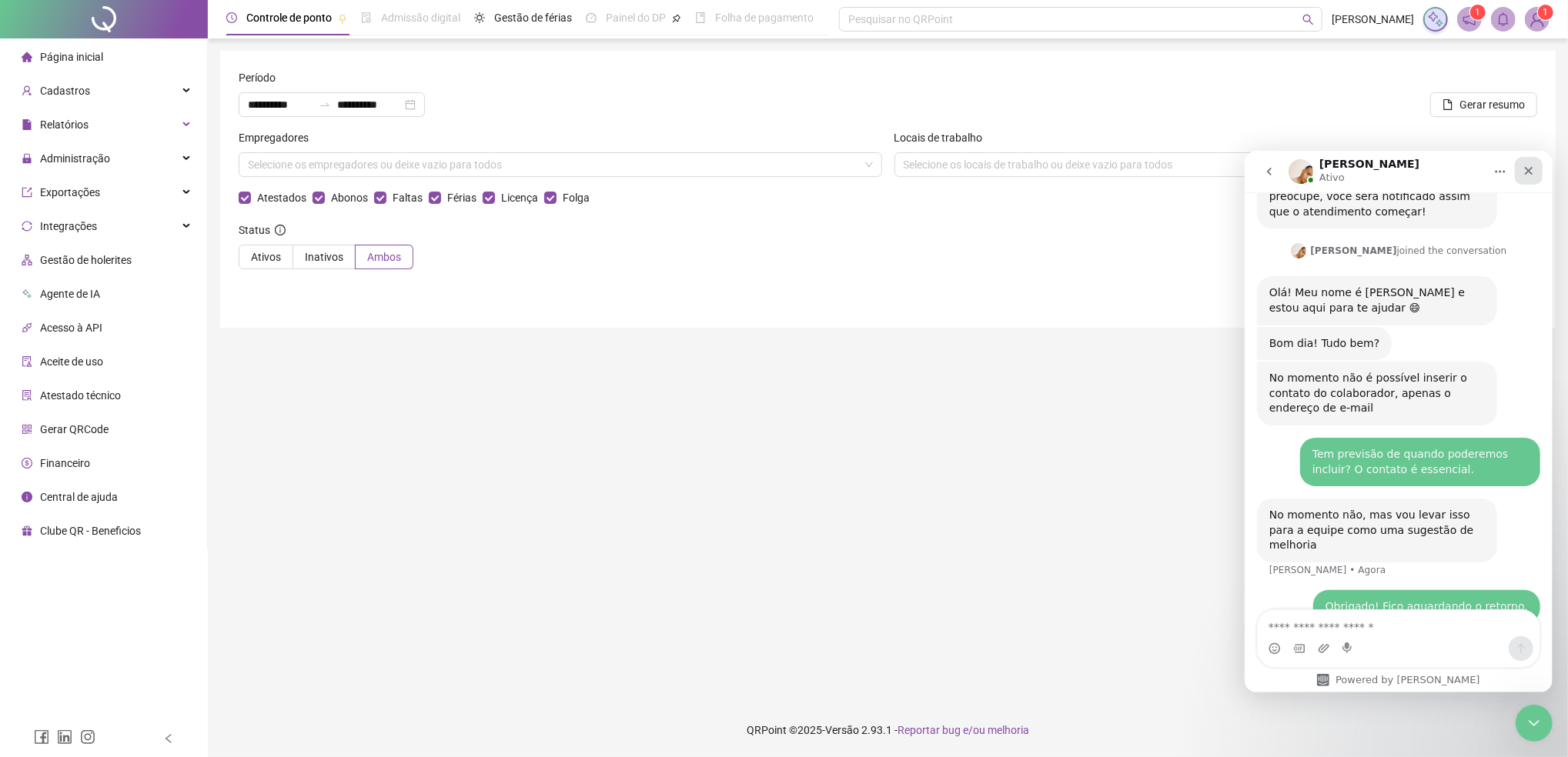
click at [1532, 172] on icon "Fechar" at bounding box center [1528, 171] width 13 height 13
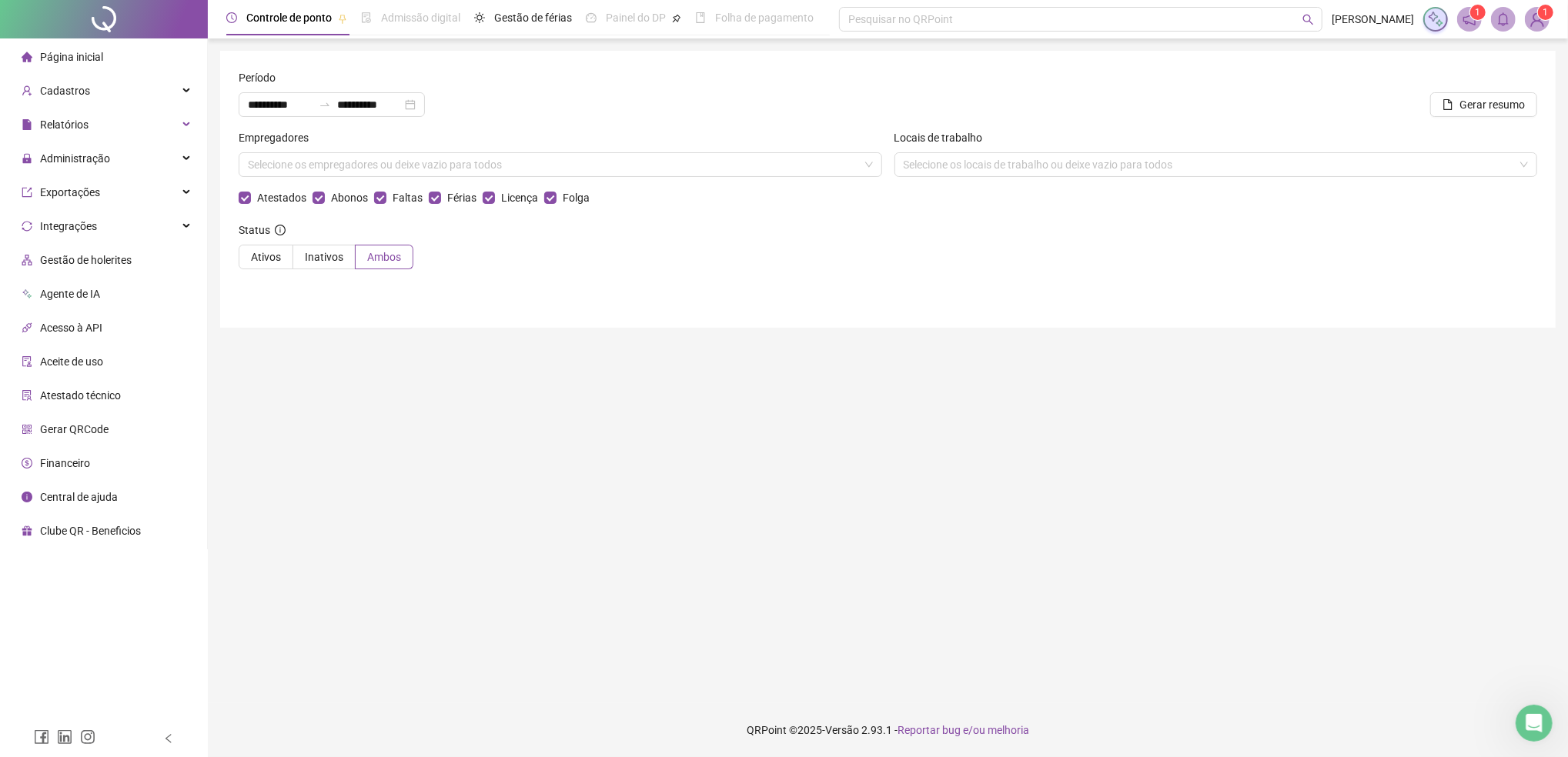
click at [1388, 359] on main "**********" at bounding box center [888, 370] width 1336 height 640
click at [1175, 270] on div "Status Ativos Inativos Ambos" at bounding box center [888, 251] width 1298 height 60
click at [560, 277] on div "Status Ativos Inativos Ambos" at bounding box center [888, 251] width 1298 height 60
